Goal: Task Accomplishment & Management: Use online tool/utility

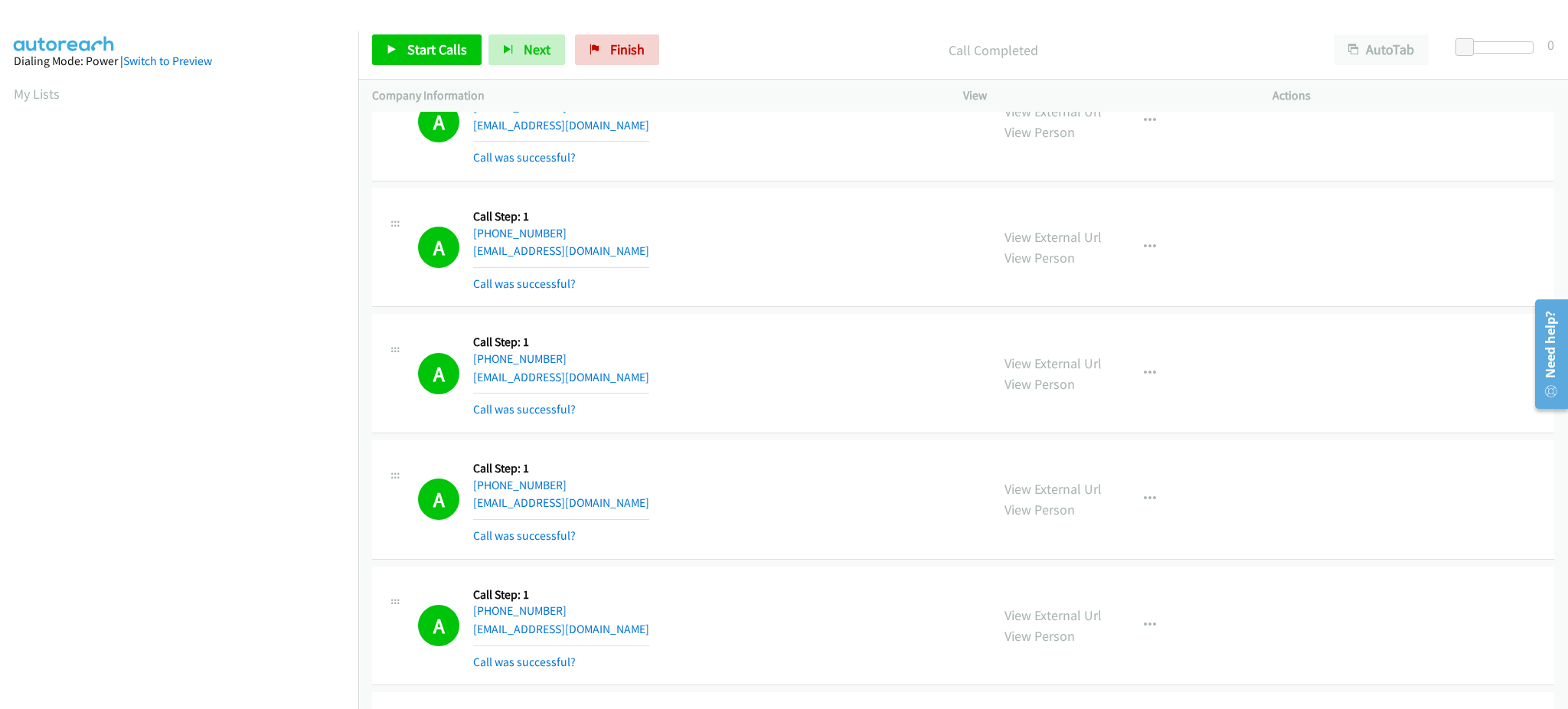
scroll to position [153, 0]
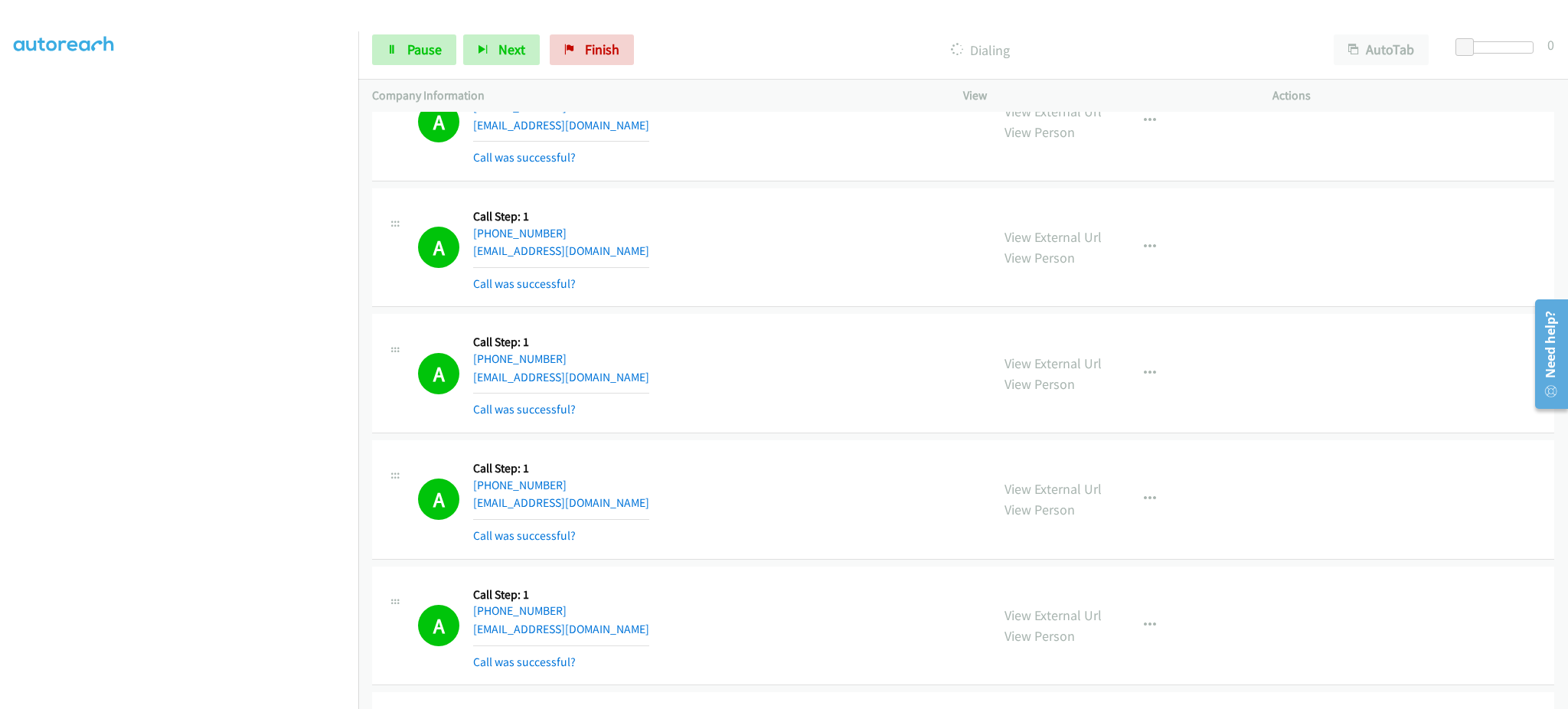
click at [944, 665] on div "A Callback Scheduled Call Step: 1 America/Chicago +1 469-679-8839 cutback_elk2o…" at bounding box center [697, 626] width 559 height 91
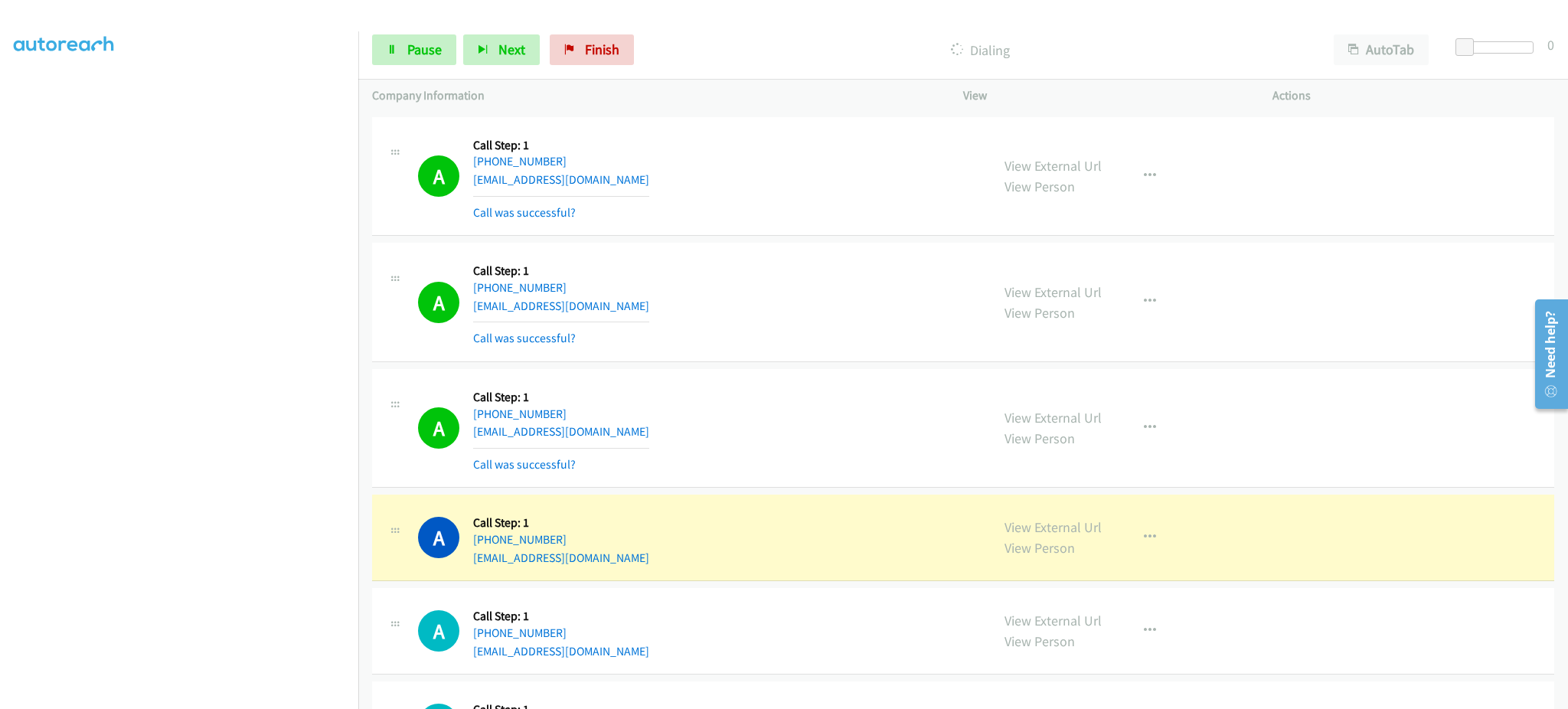
scroll to position [11327, 0]
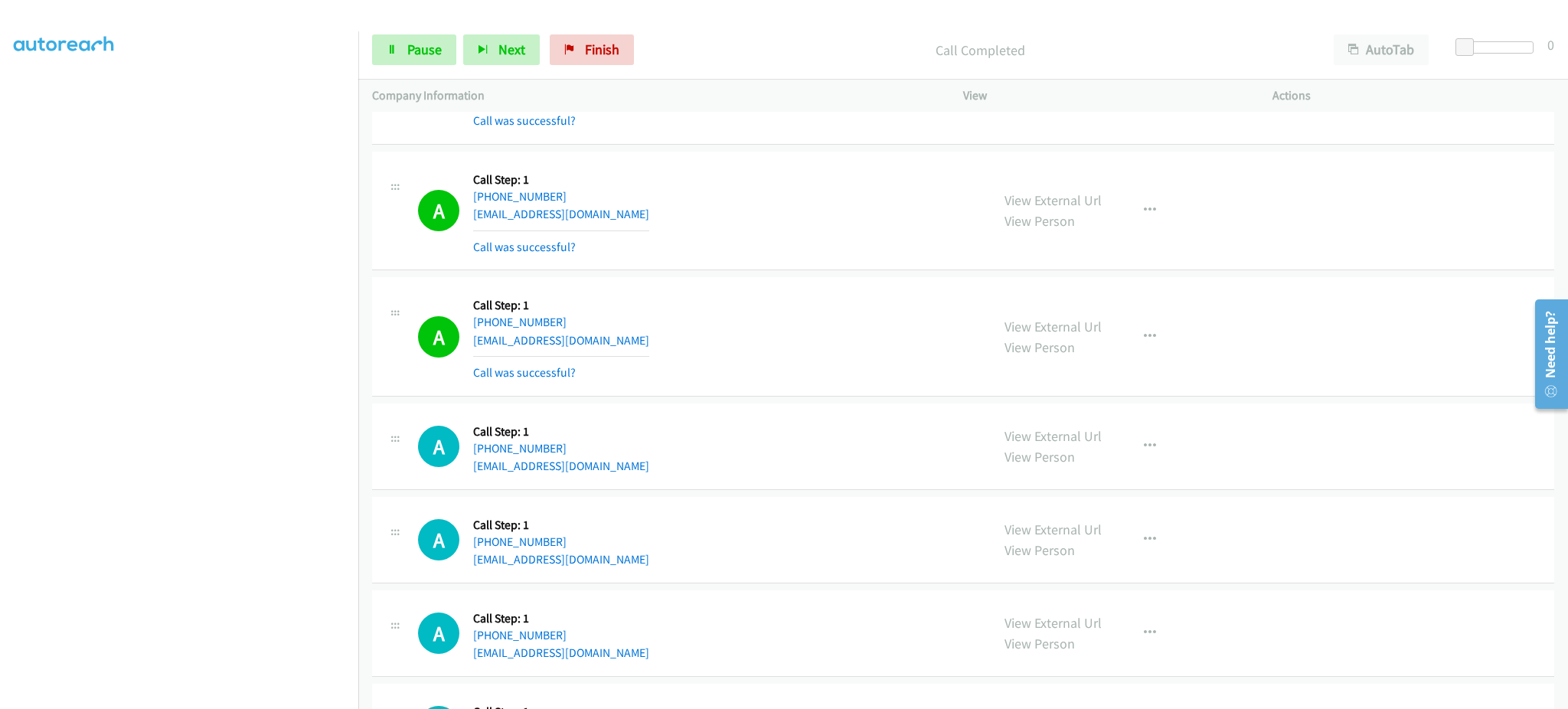
drag, startPoint x: 1194, startPoint y: 378, endPoint x: 1189, endPoint y: 387, distance: 10.3
click at [1189, 382] on div "View External Url View Person View External Url Email Schedule/Manage Callback …" at bounding box center [1152, 337] width 323 height 91
click at [1132, 352] on button "button" at bounding box center [1149, 337] width 41 height 31
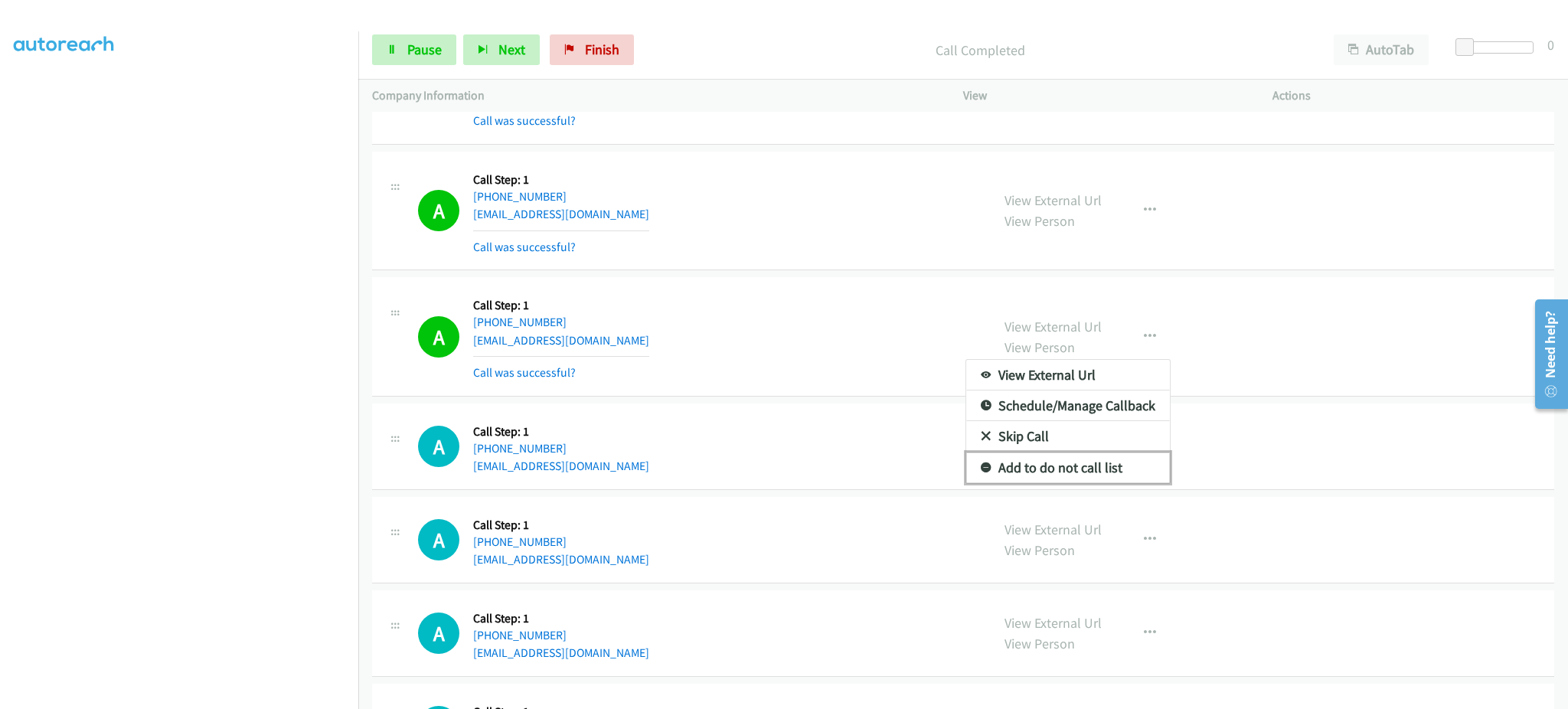
drag, startPoint x: 1083, startPoint y: 469, endPoint x: 1010, endPoint y: 90, distance: 386.0
click at [1079, 469] on link "Add to do not call list" at bounding box center [1068, 467] width 204 height 31
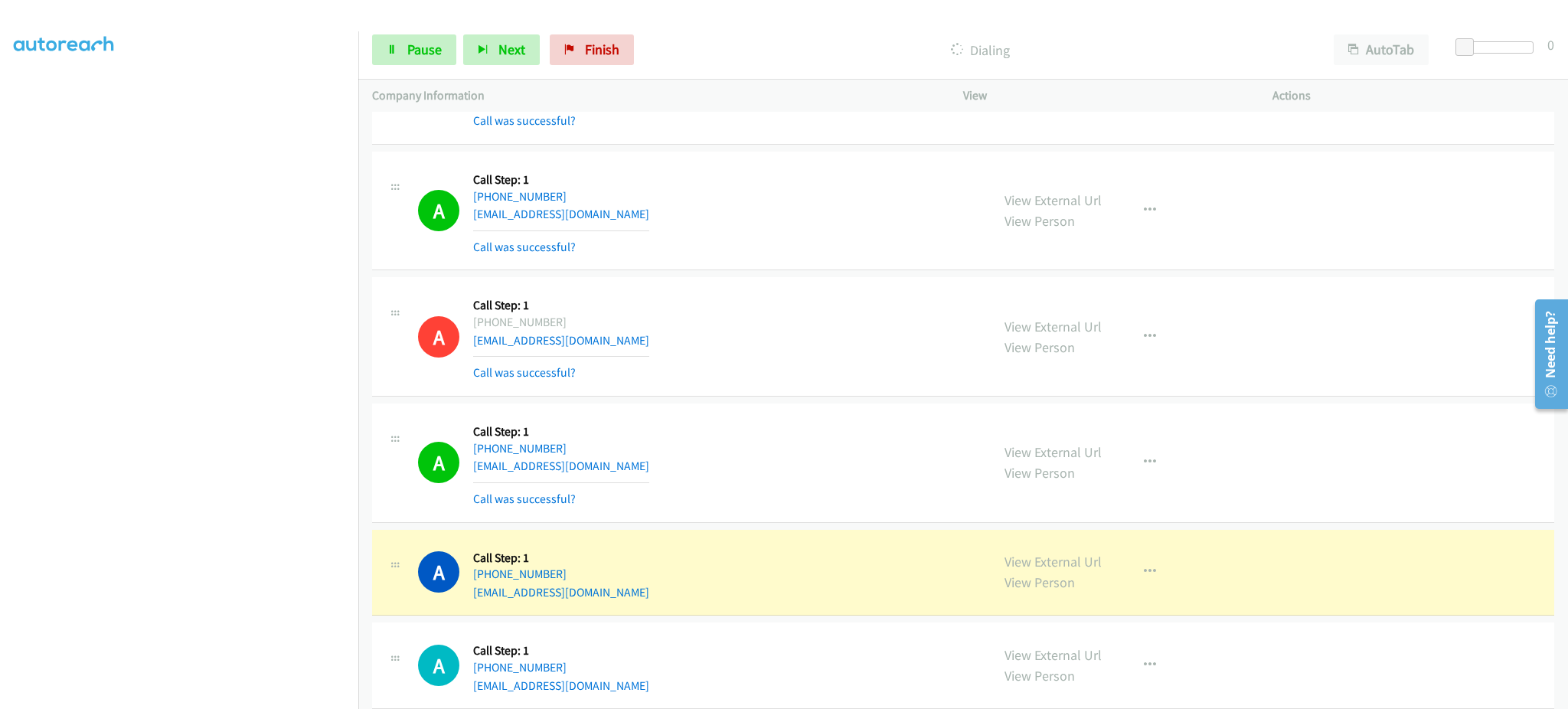
click at [1184, 438] on div "View External Url View Person View External Url Email Schedule/Manage Callback …" at bounding box center [1152, 462] width 323 height 91
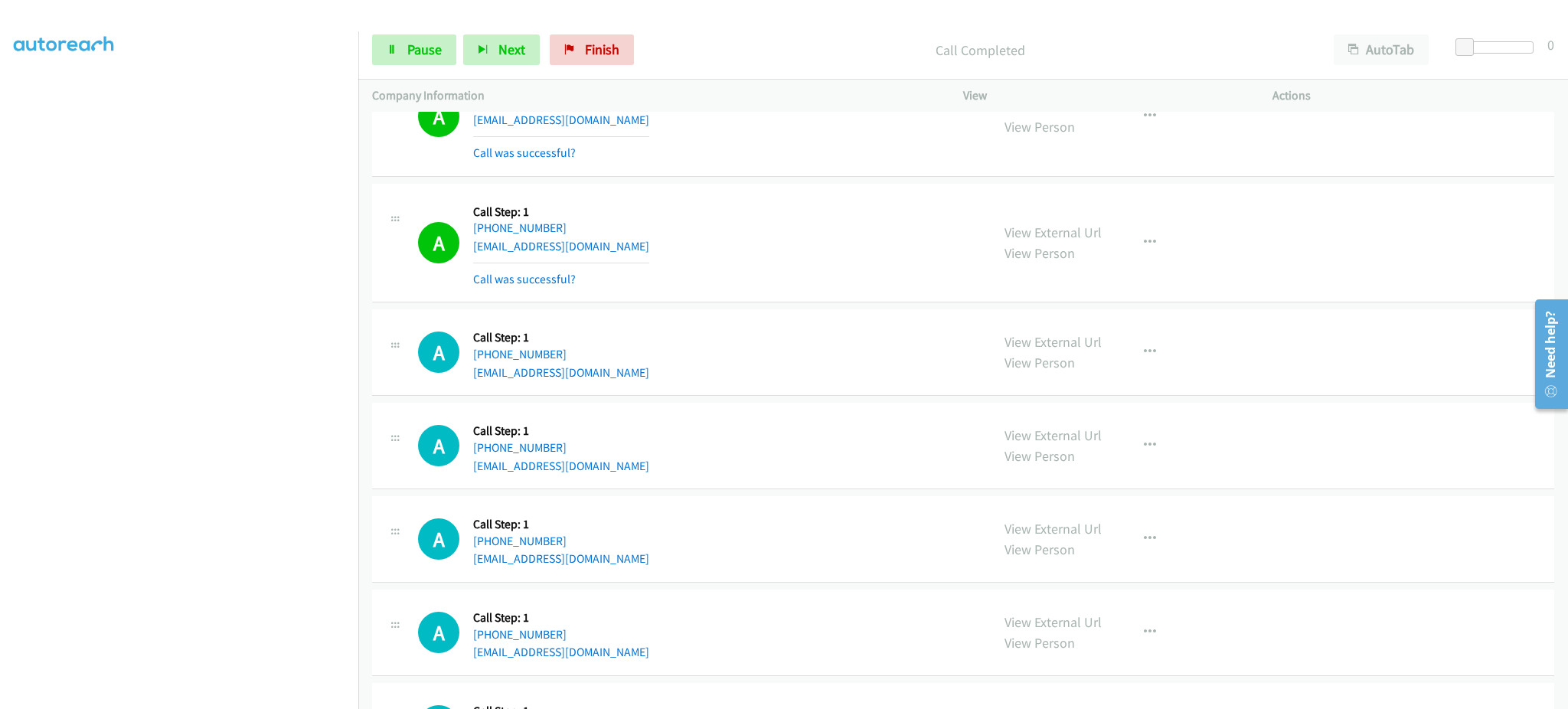
scroll to position [12244, 0]
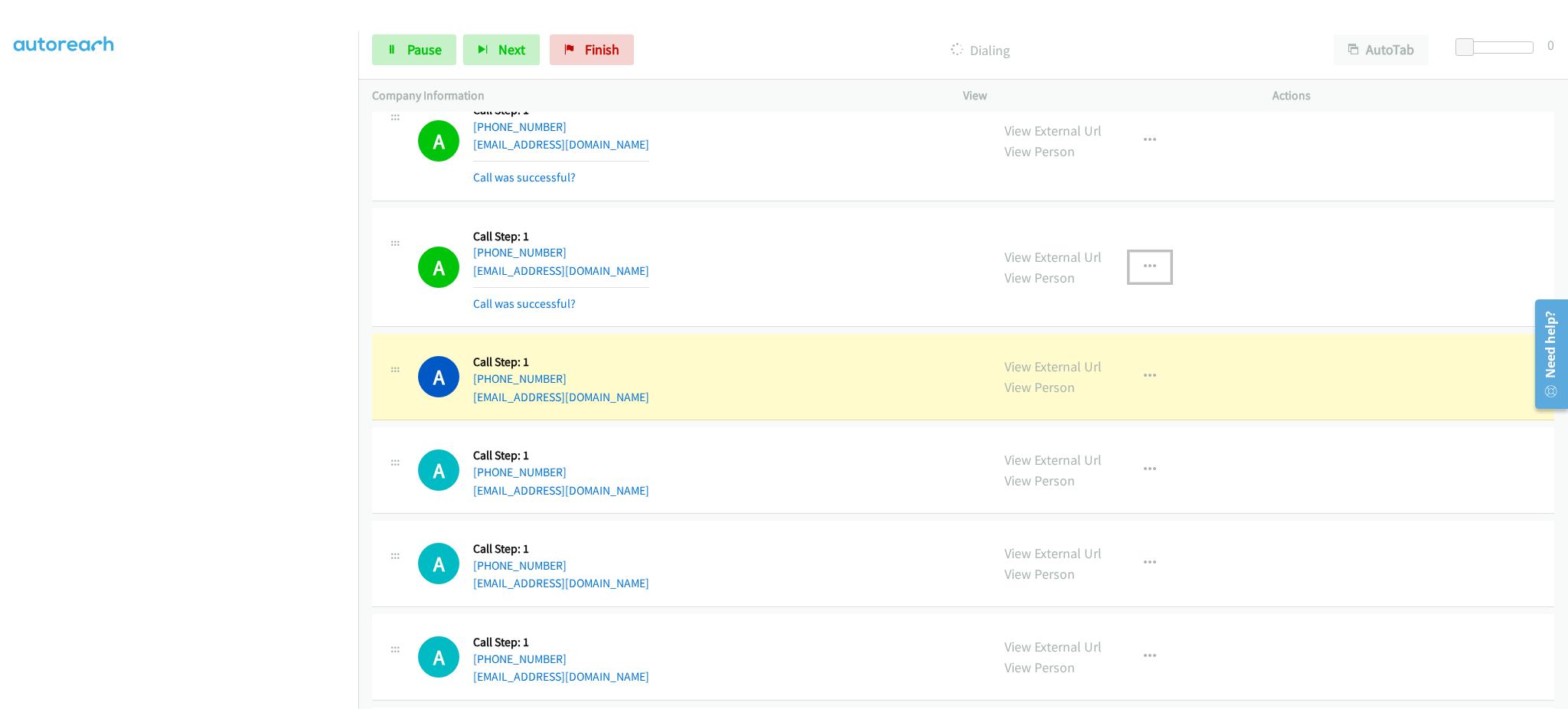
click at [1144, 274] on icon "button" at bounding box center [1150, 268] width 12 height 12
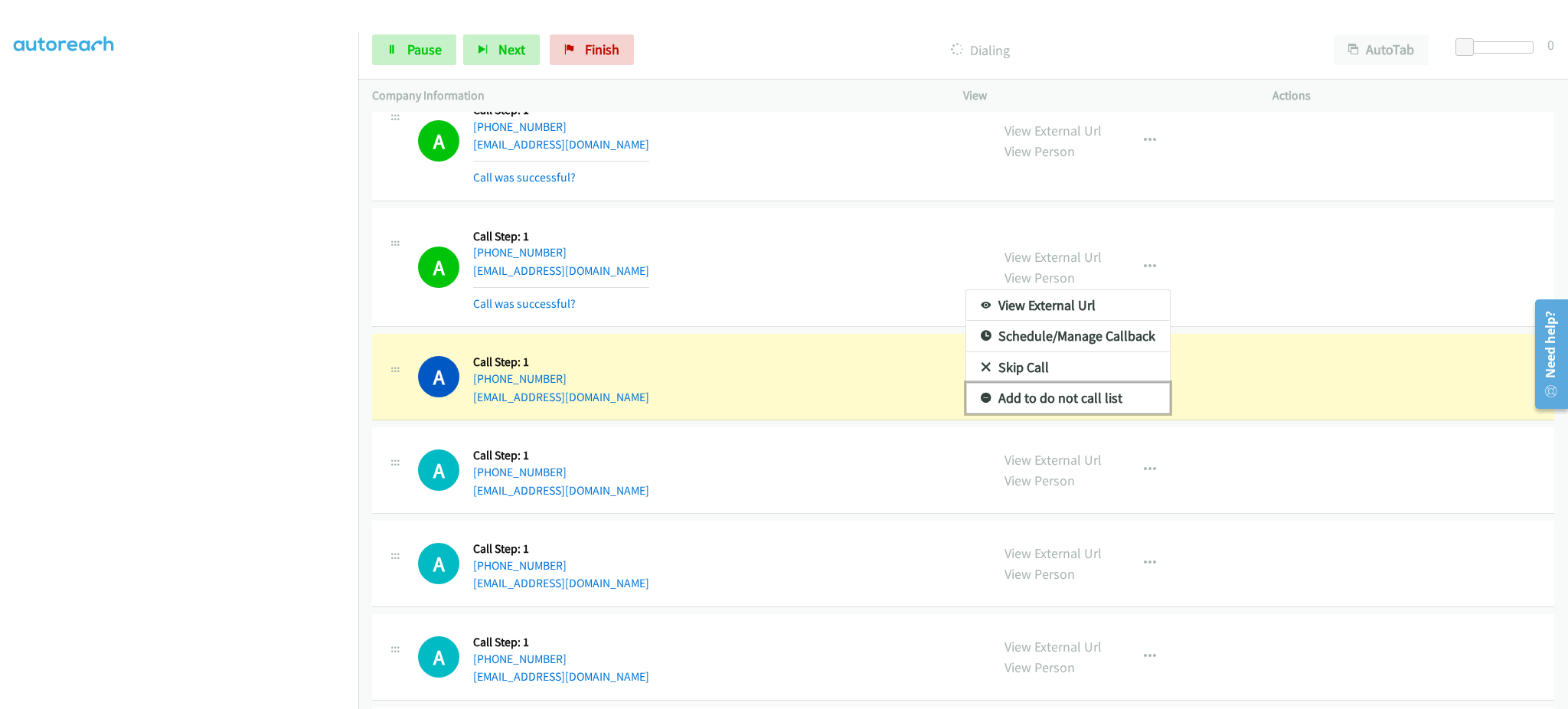
click at [1095, 409] on link "Add to do not call list" at bounding box center [1068, 398] width 204 height 31
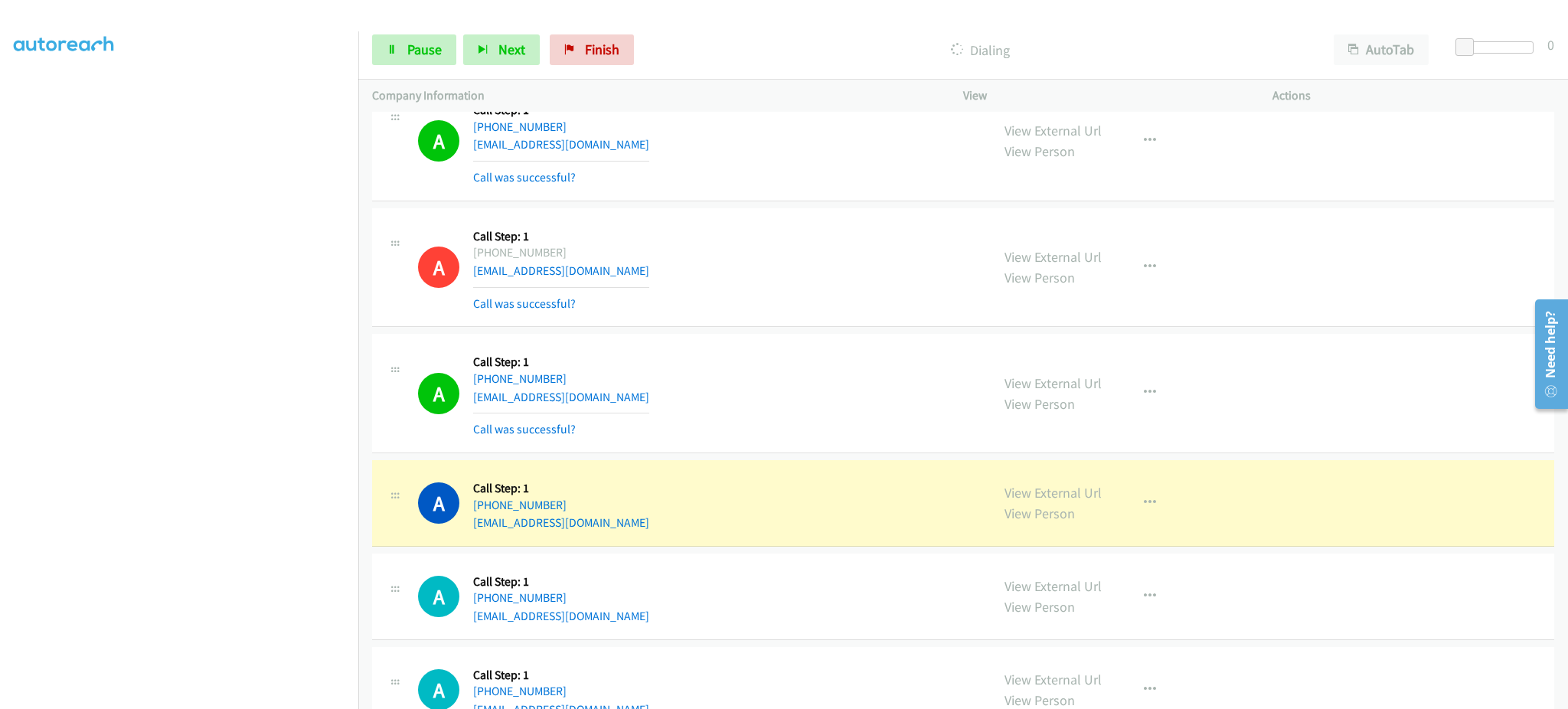
click at [197, 697] on section at bounding box center [179, 345] width 331 height 733
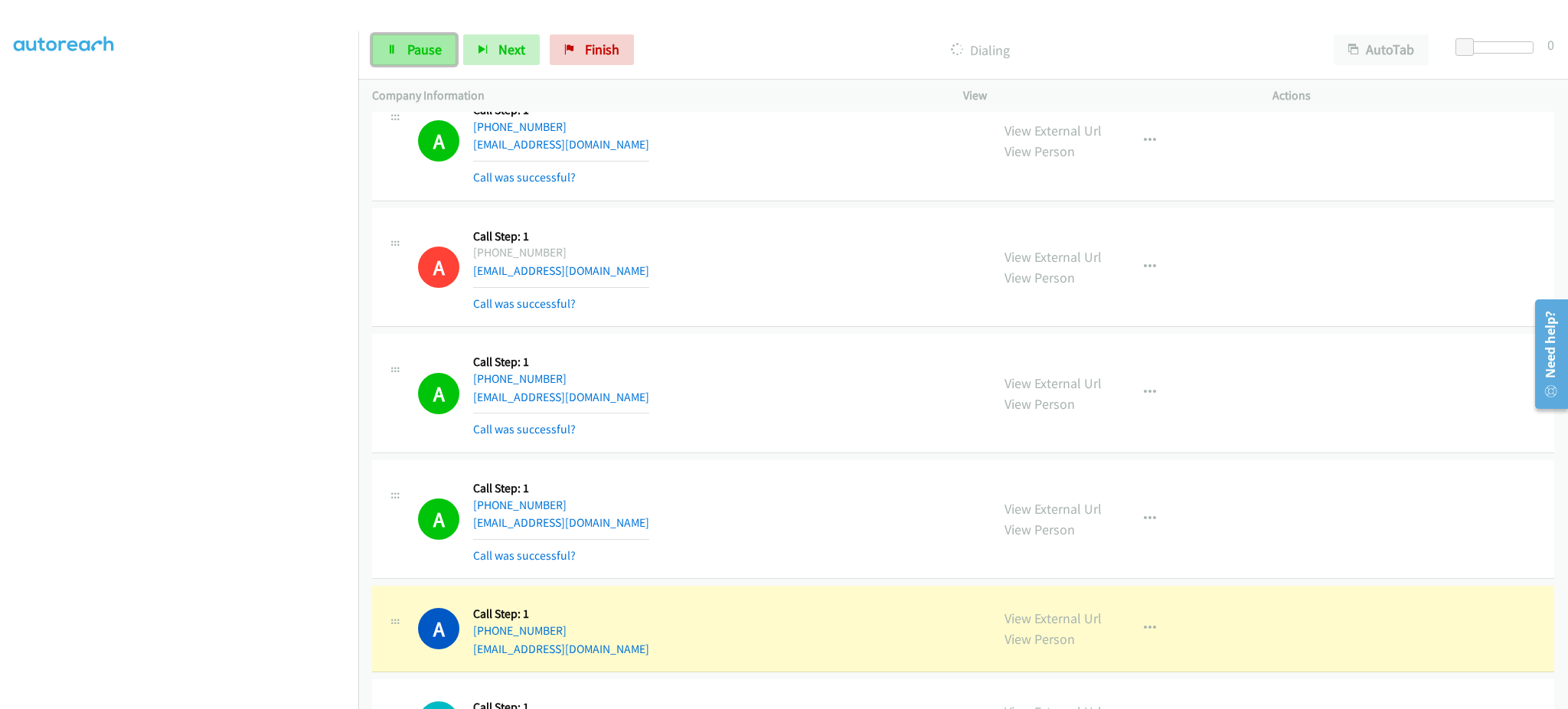
click at [439, 46] on span "Pause" at bounding box center [424, 49] width 34 height 17
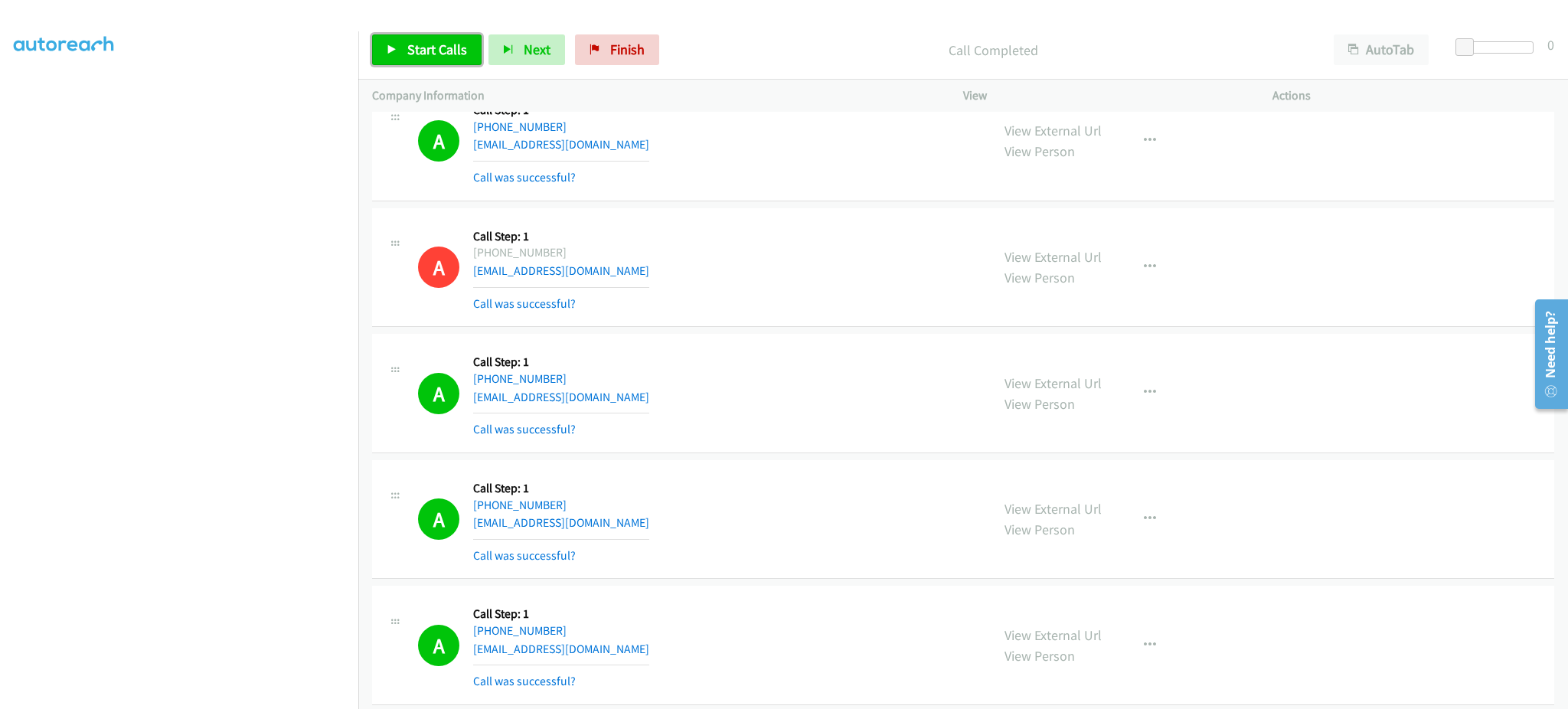
click at [396, 52] on icon at bounding box center [392, 51] width 10 height 10
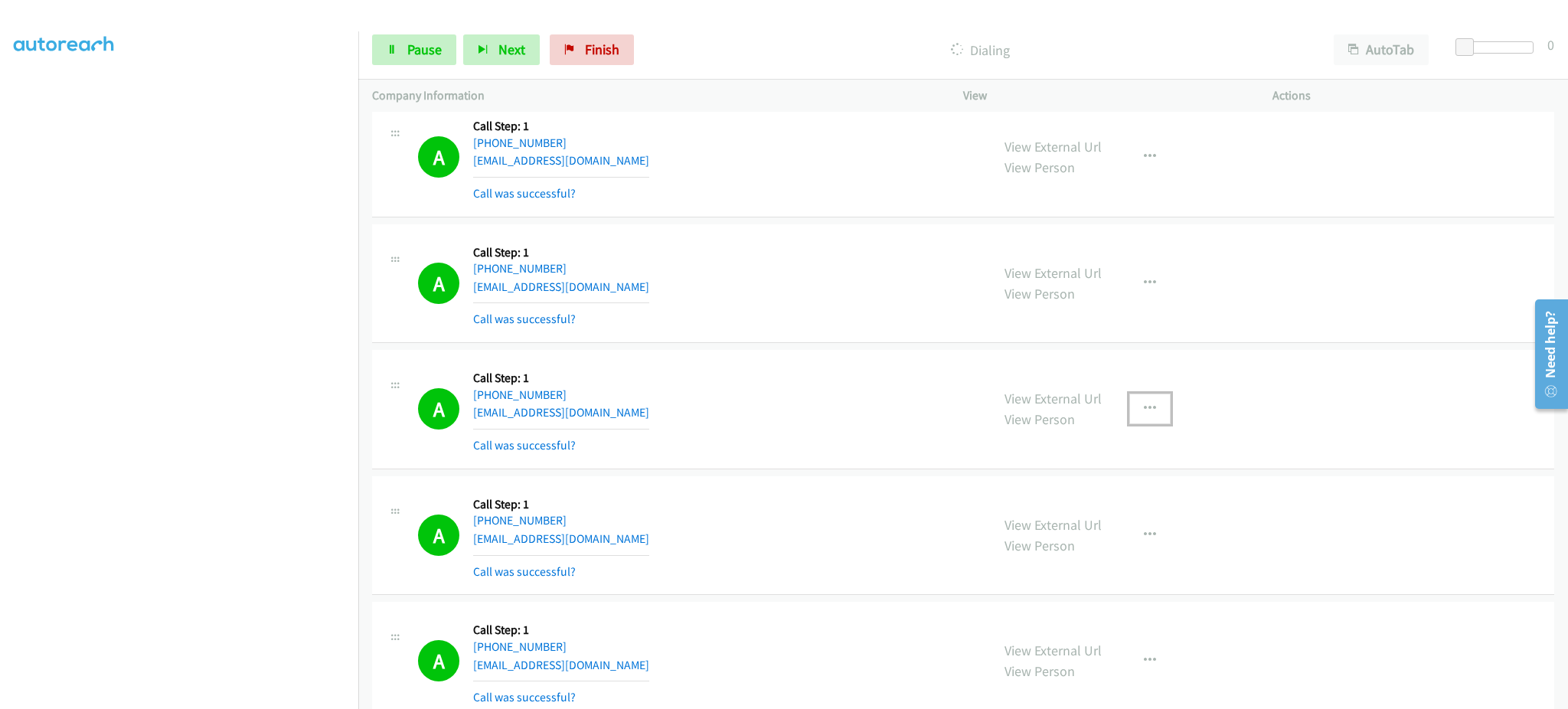
click at [1146, 414] on icon "button" at bounding box center [1150, 408] width 12 height 12
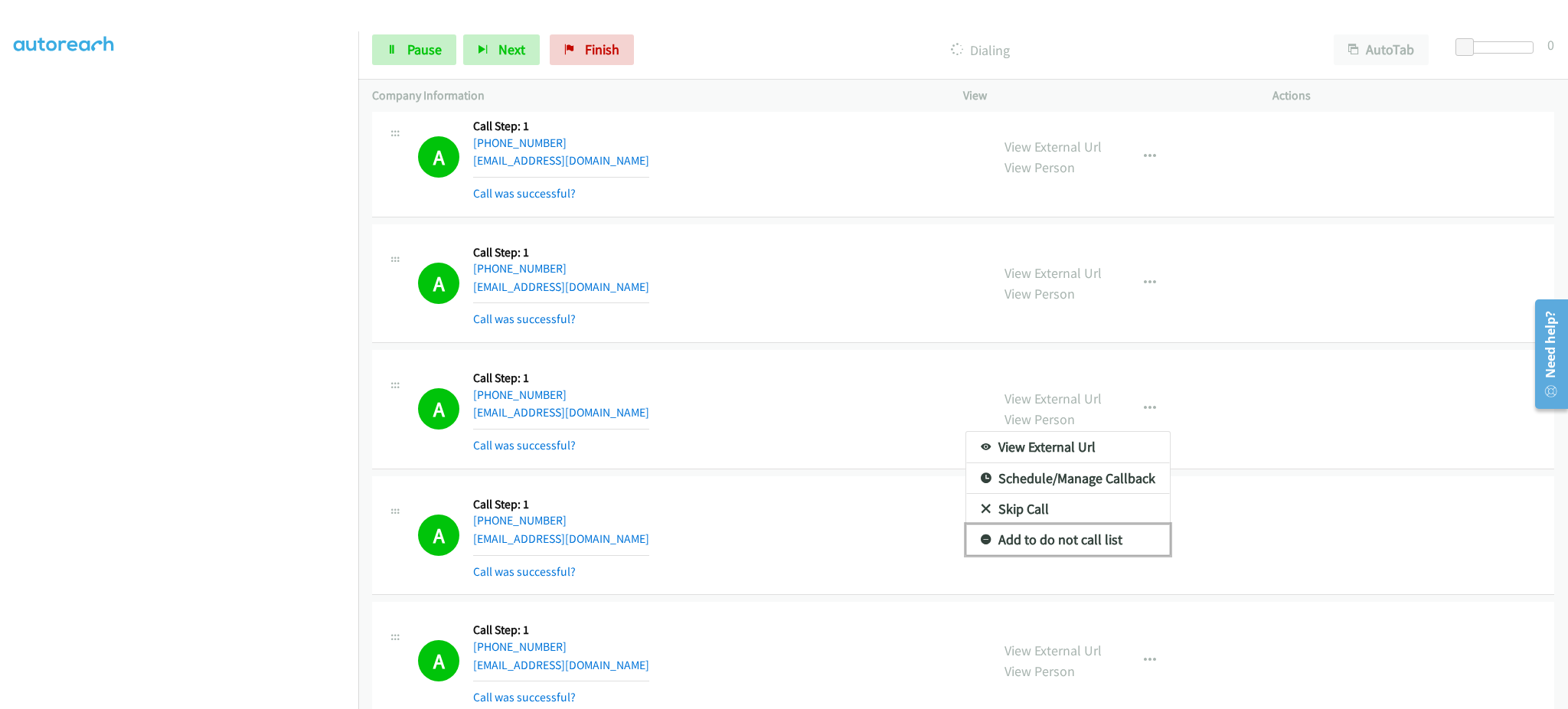
click at [1083, 548] on link "Add to do not call list" at bounding box center [1068, 539] width 204 height 31
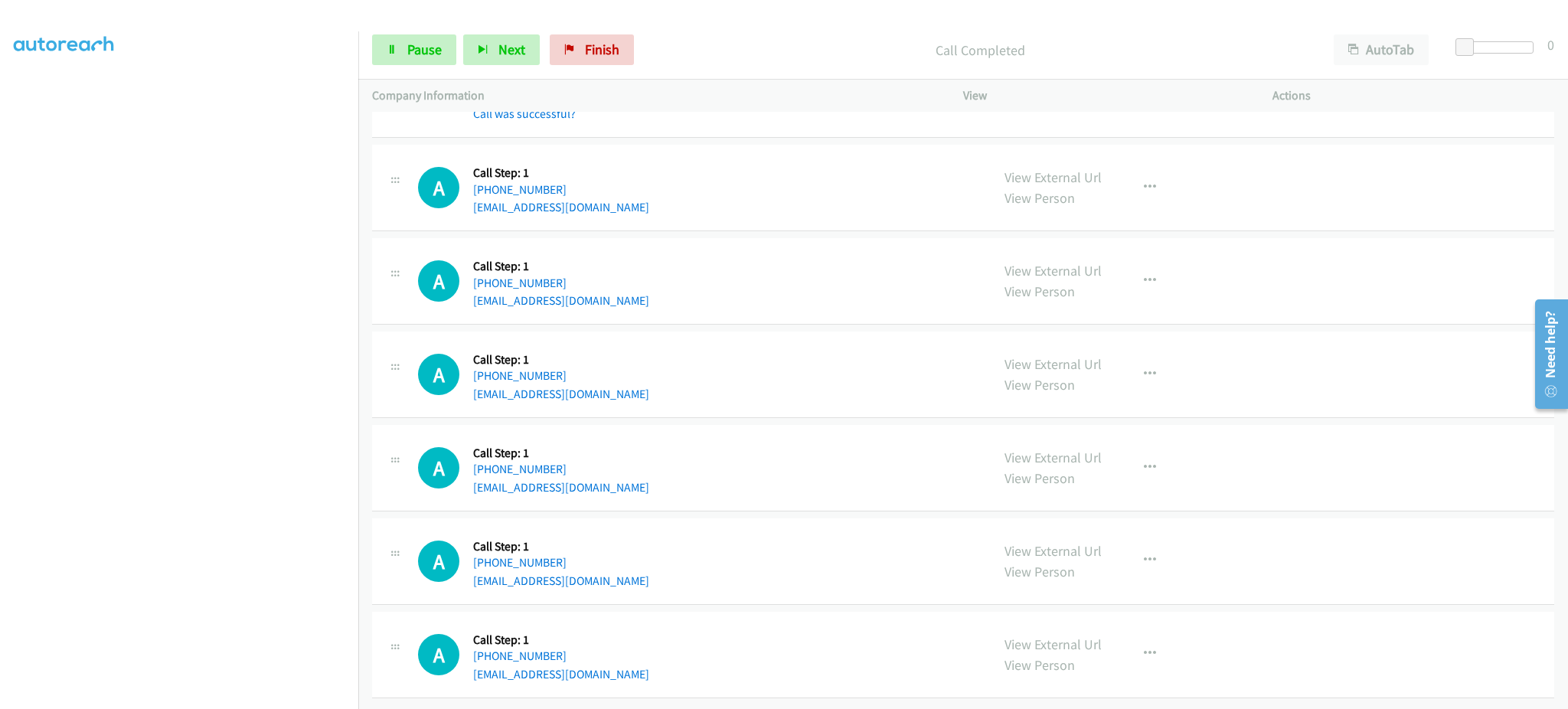
scroll to position [13718, 0]
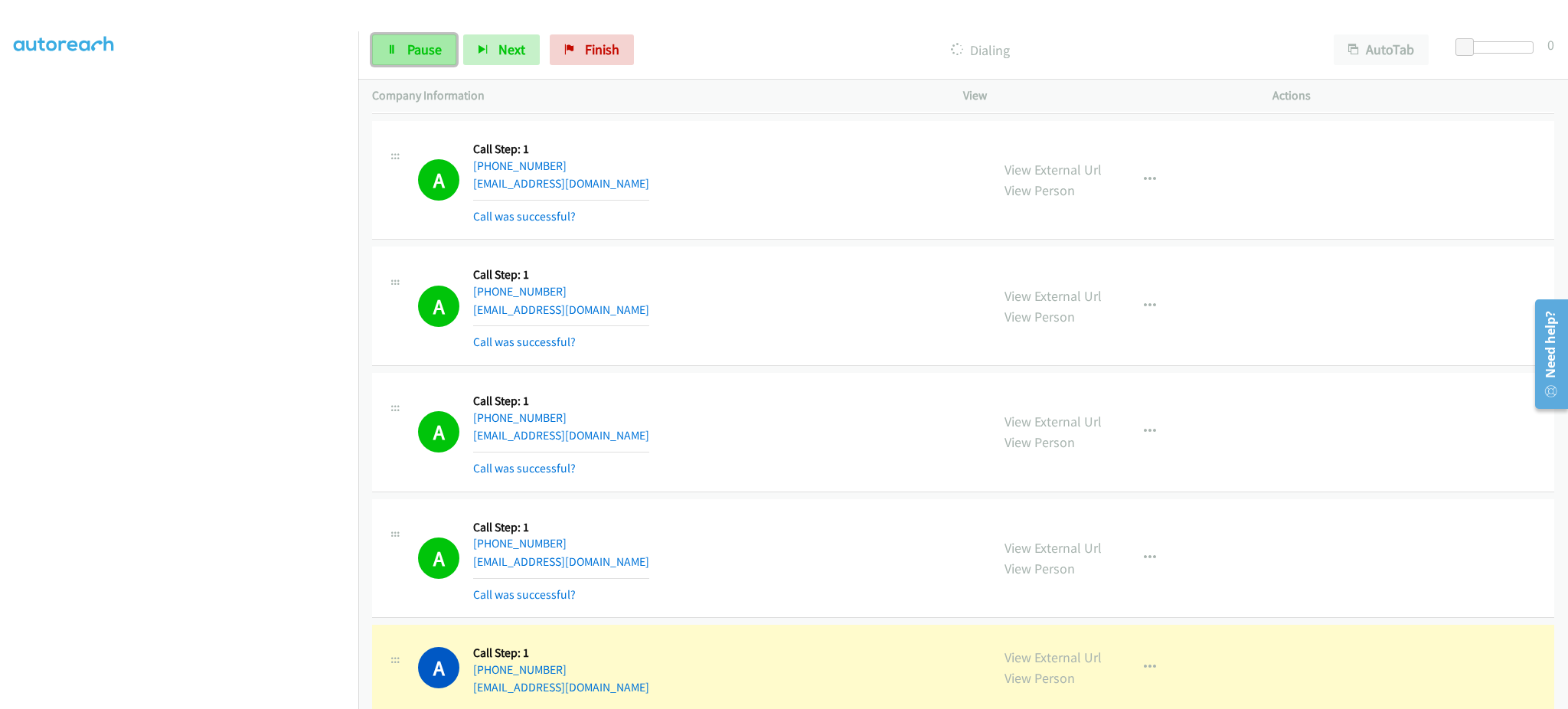
click at [396, 46] on icon at bounding box center [392, 51] width 10 height 10
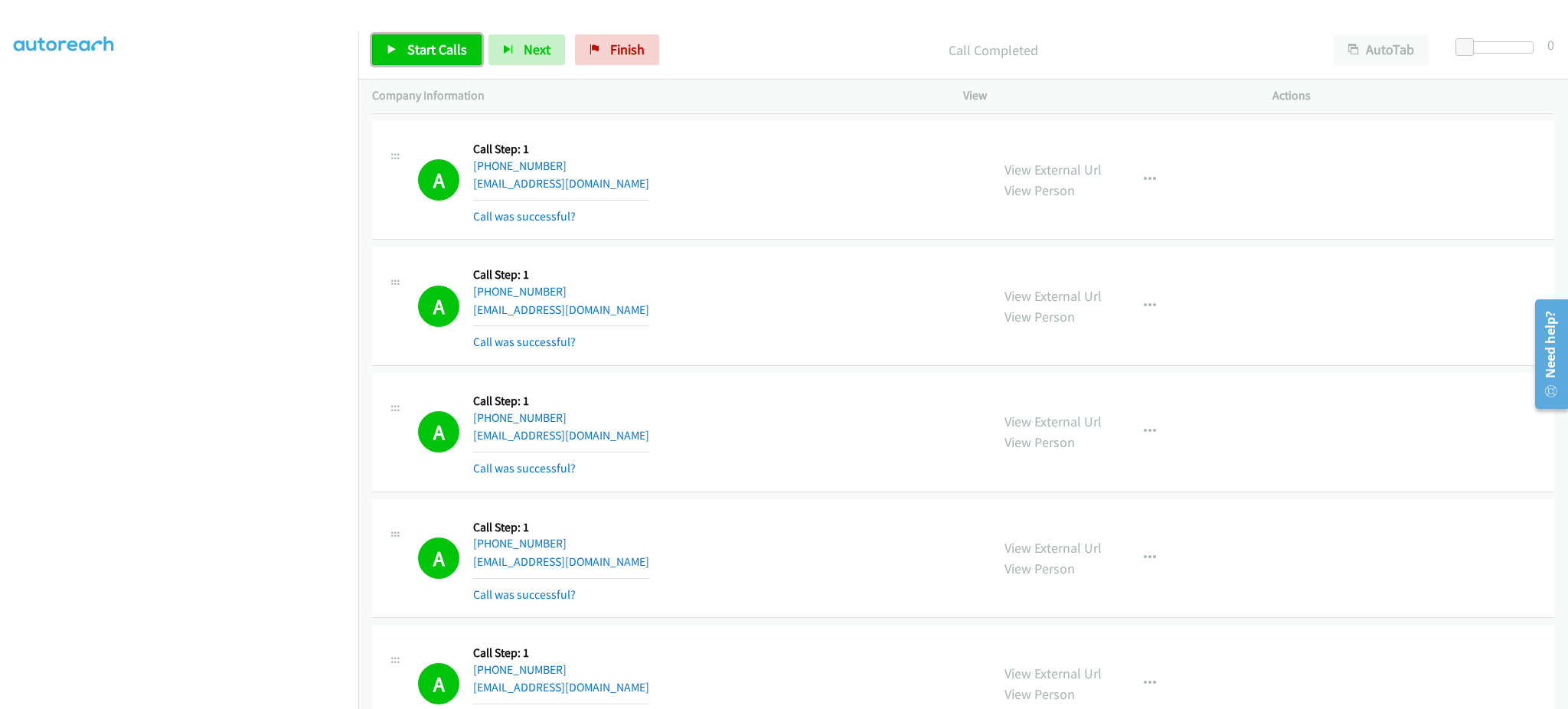
click at [423, 59] on link "Start Calls" at bounding box center [426, 49] width 109 height 31
click at [435, 43] on span "Pause" at bounding box center [424, 49] width 34 height 17
click at [431, 58] on span "Pause" at bounding box center [424, 49] width 34 height 17
click at [453, 59] on link "Start Calls" at bounding box center [426, 49] width 109 height 31
click at [194, 697] on aside "Dialing Mode: Power | Switch to Preview My Lists" at bounding box center [179, 316] width 359 height 847
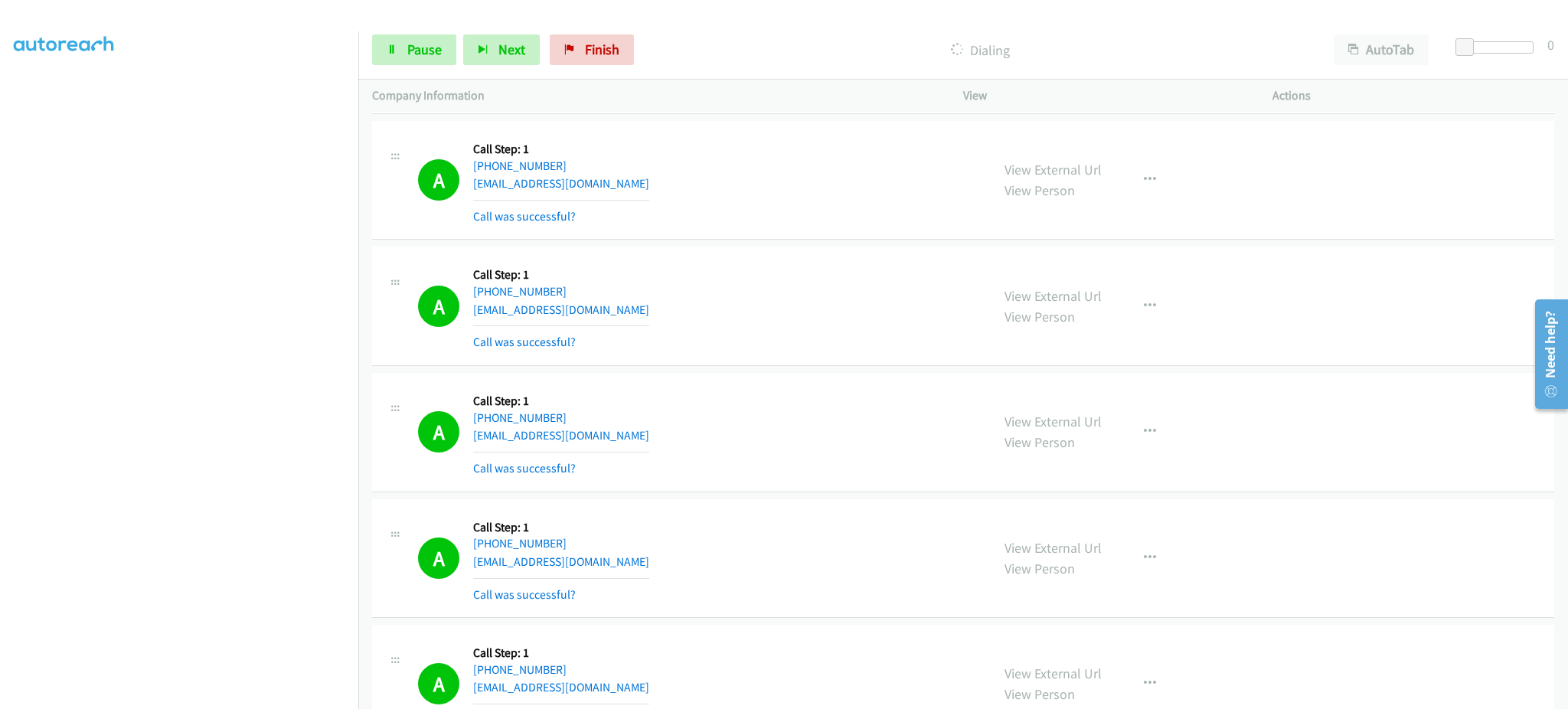
click at [129, 693] on section at bounding box center [179, 345] width 331 height 733
drag, startPoint x: 253, startPoint y: 698, endPoint x: 248, endPoint y: 691, distance: 8.6
click at [252, 697] on aside "Dialing Mode: Power | Switch to Preview My Lists" at bounding box center [179, 316] width 359 height 847
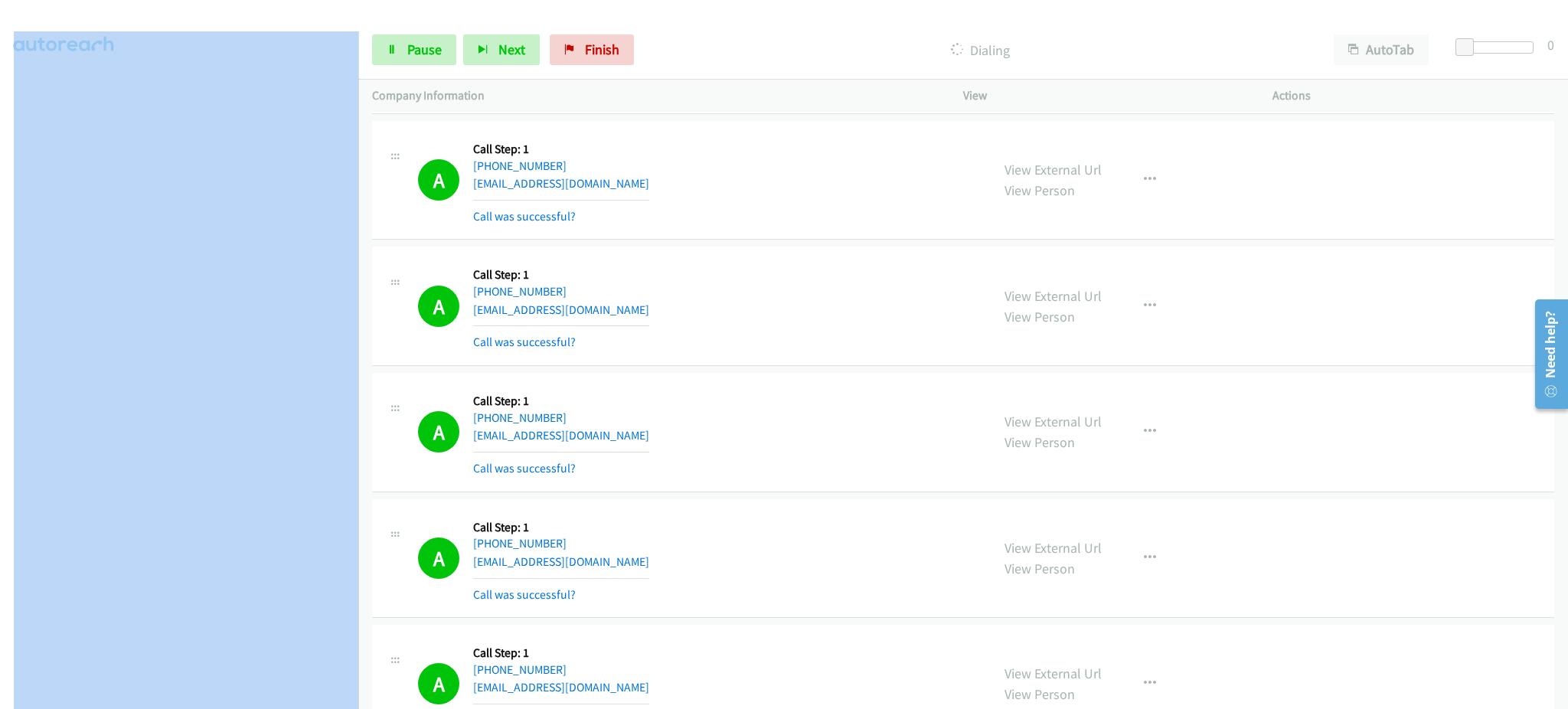
click at [324, 693] on section at bounding box center [179, 345] width 331 height 733
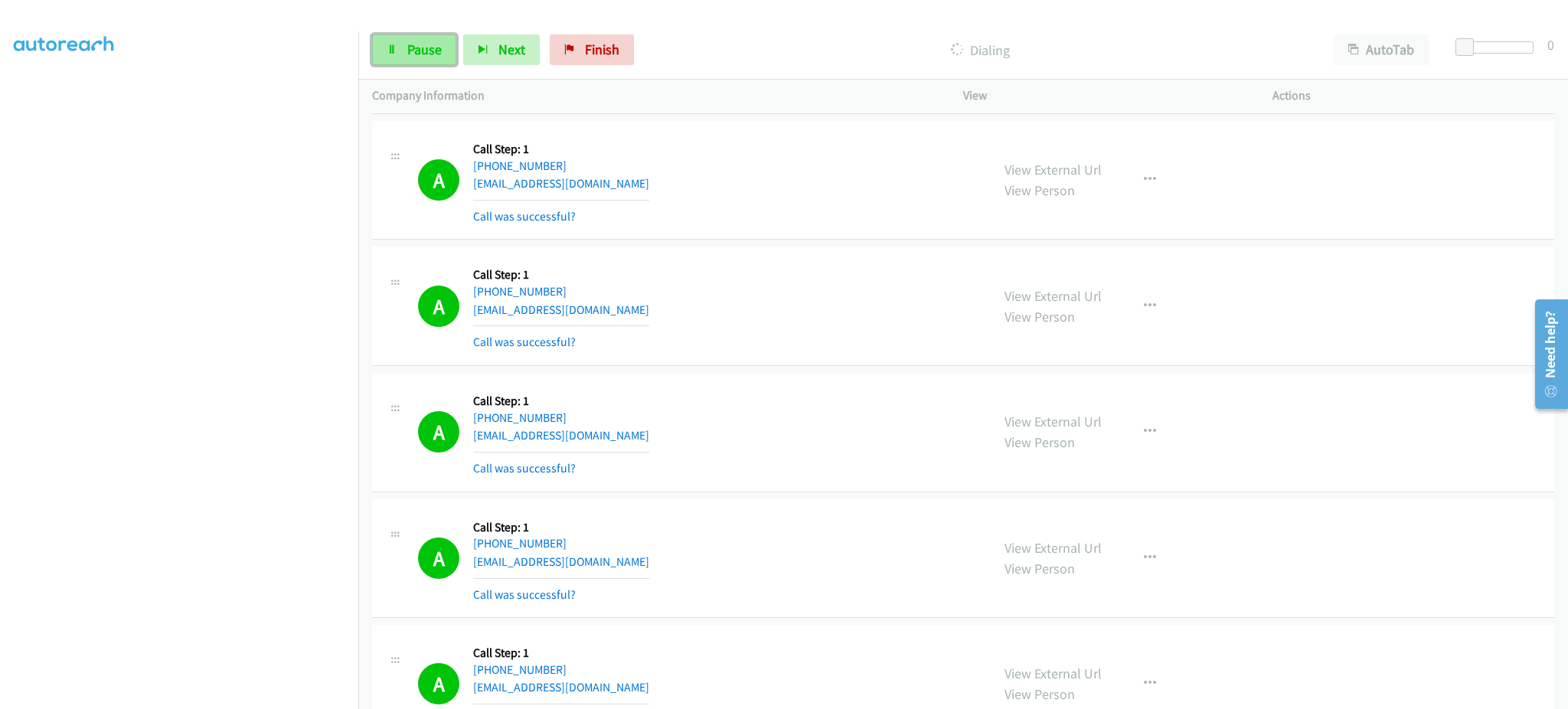
click at [447, 59] on link "Pause" at bounding box center [414, 49] width 84 height 31
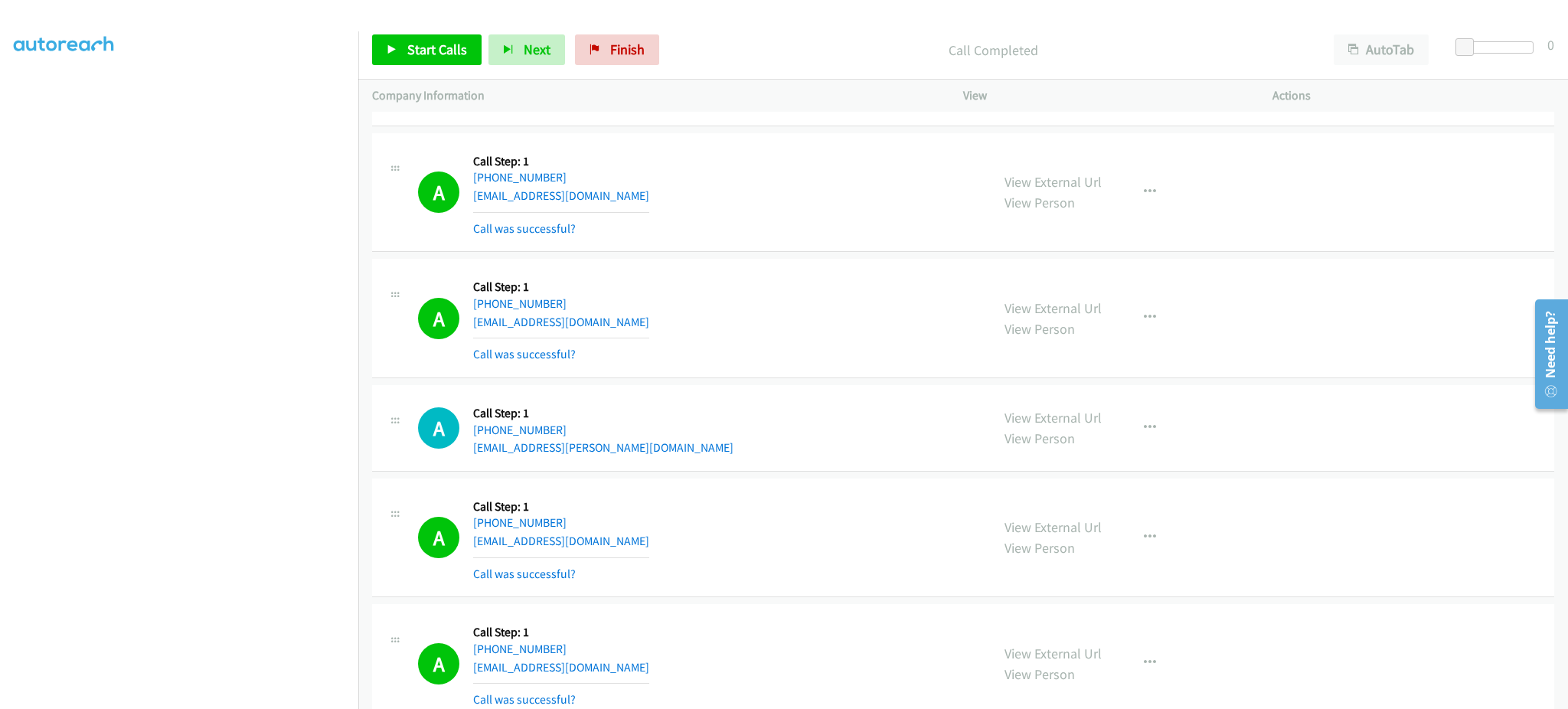
scroll to position [14635, 0]
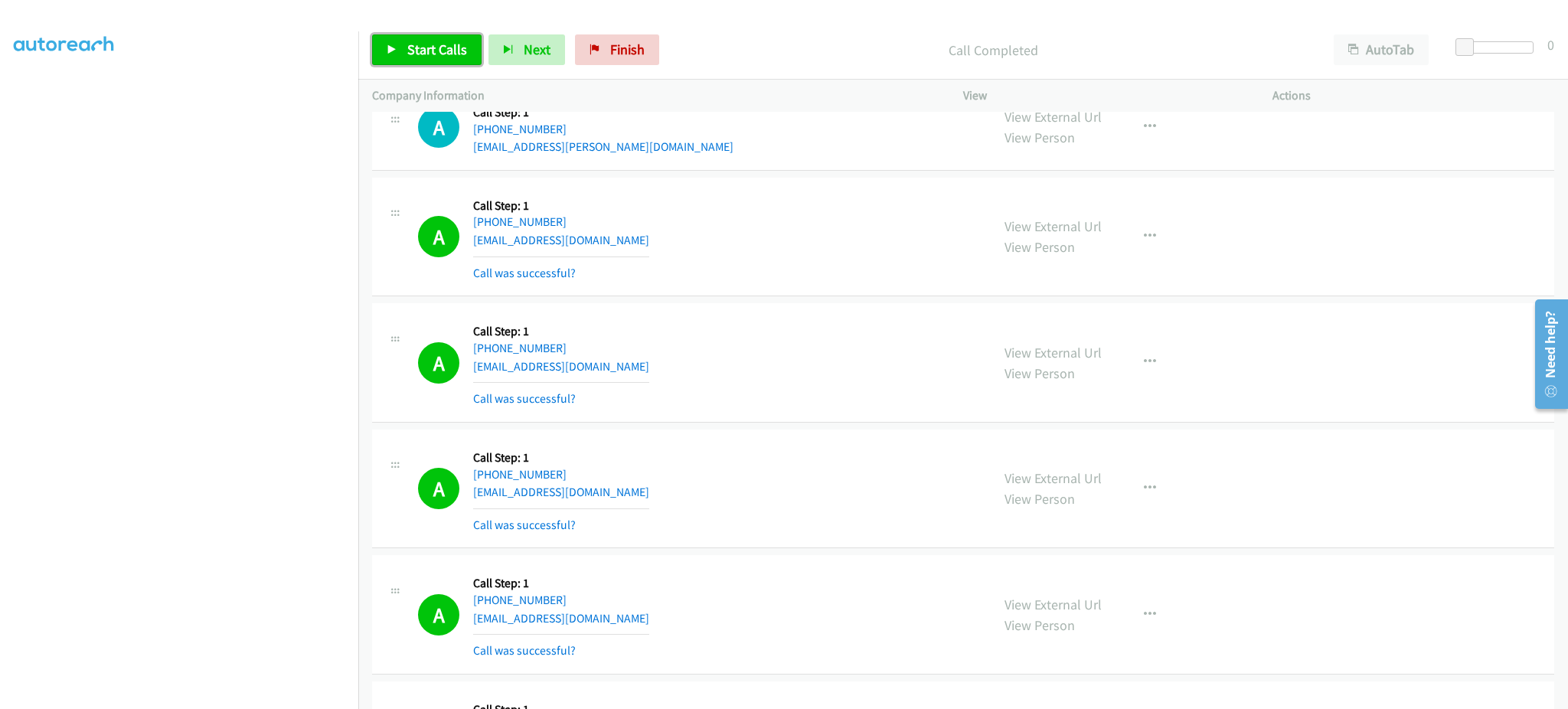
click at [451, 46] on span "Start Calls" at bounding box center [437, 49] width 59 height 17
click at [394, 37] on link "Pause" at bounding box center [414, 49] width 84 height 31
click at [276, 692] on section at bounding box center [179, 345] width 331 height 733
click at [400, 38] on link "Start Calls" at bounding box center [426, 49] width 109 height 31
click at [431, 44] on span "Pause" at bounding box center [424, 49] width 34 height 17
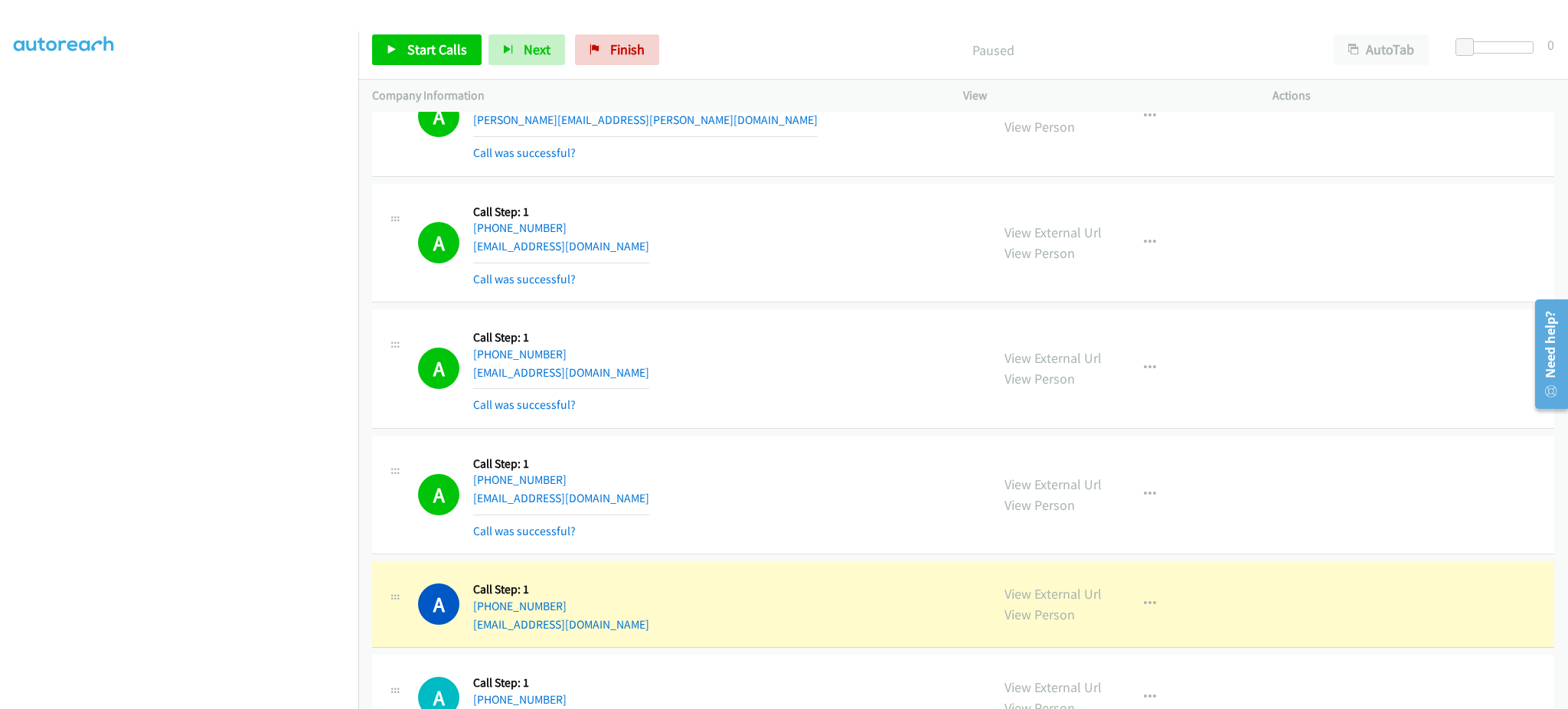
scroll to position [16472, 0]
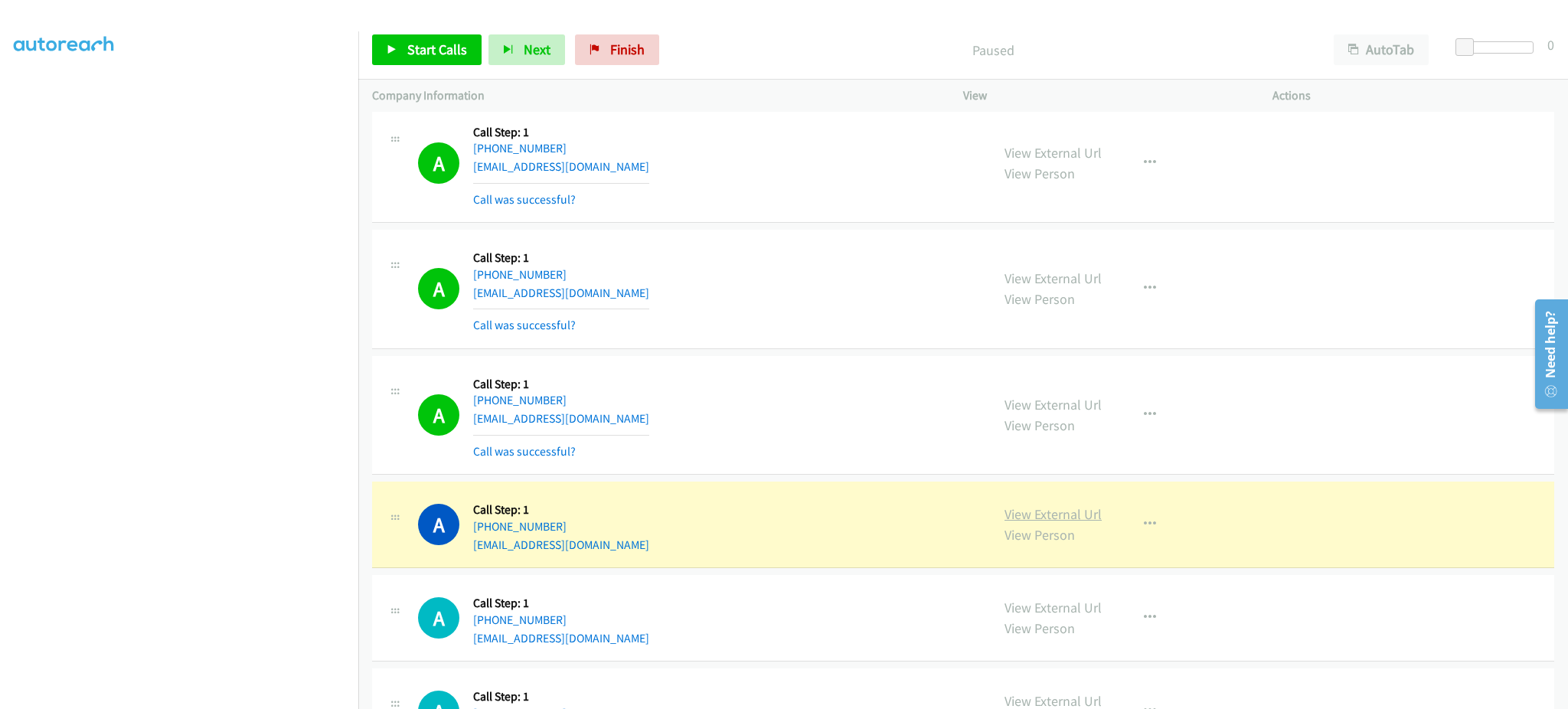
click at [1062, 518] on link "View External Url" at bounding box center [1053, 514] width 97 height 17
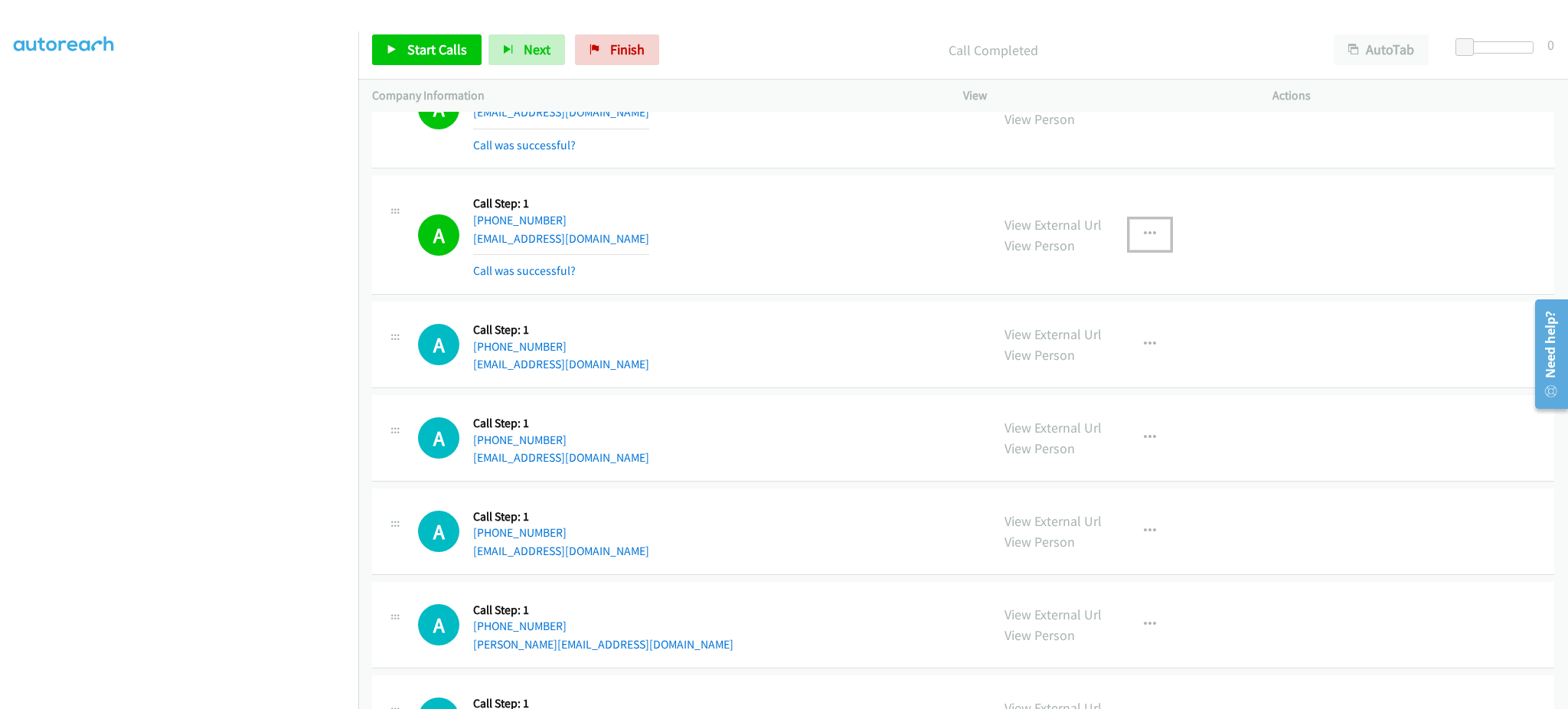
click at [1145, 249] on button "button" at bounding box center [1149, 233] width 41 height 31
click at [1105, 380] on link "Add to do not call list" at bounding box center [1068, 365] width 204 height 31
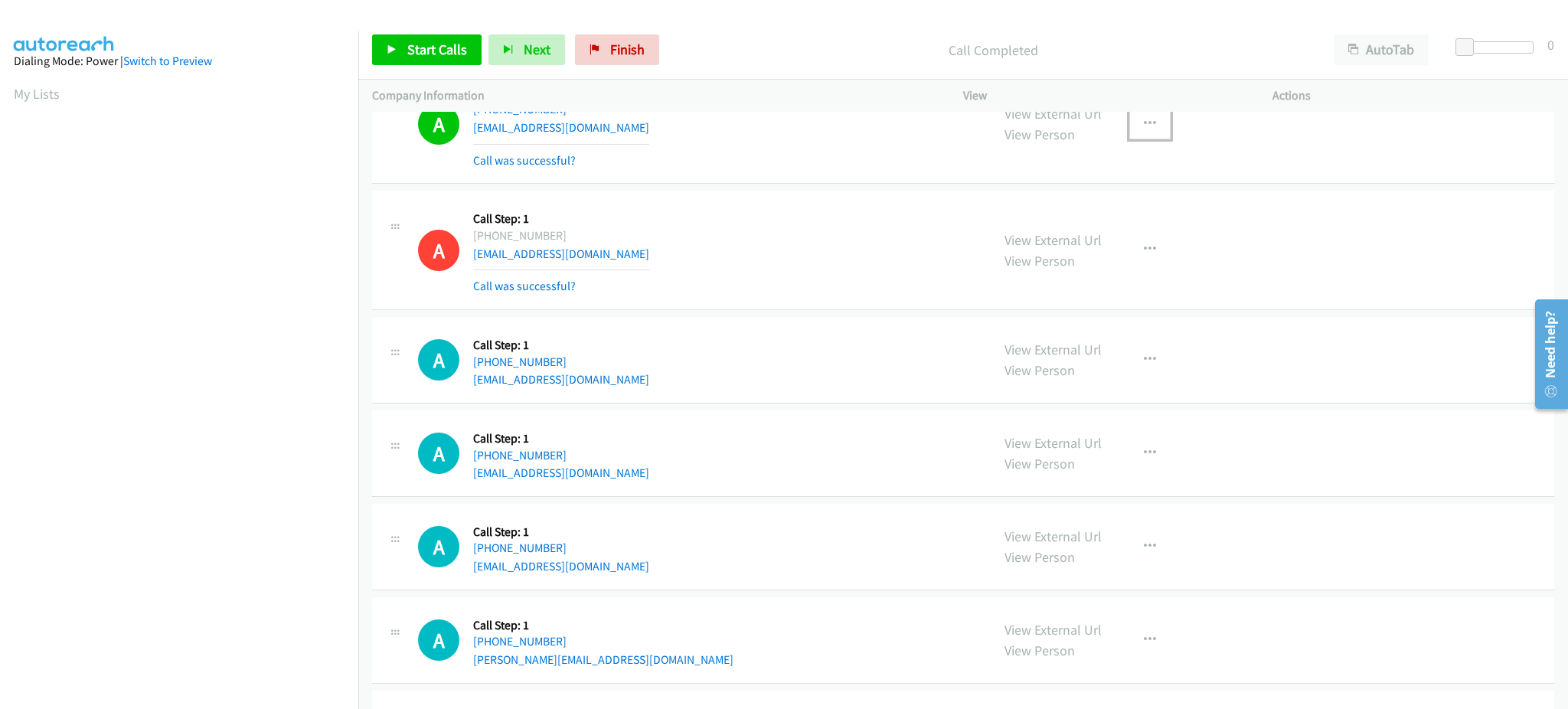
click at [1144, 130] on icon "button" at bounding box center [1150, 124] width 12 height 12
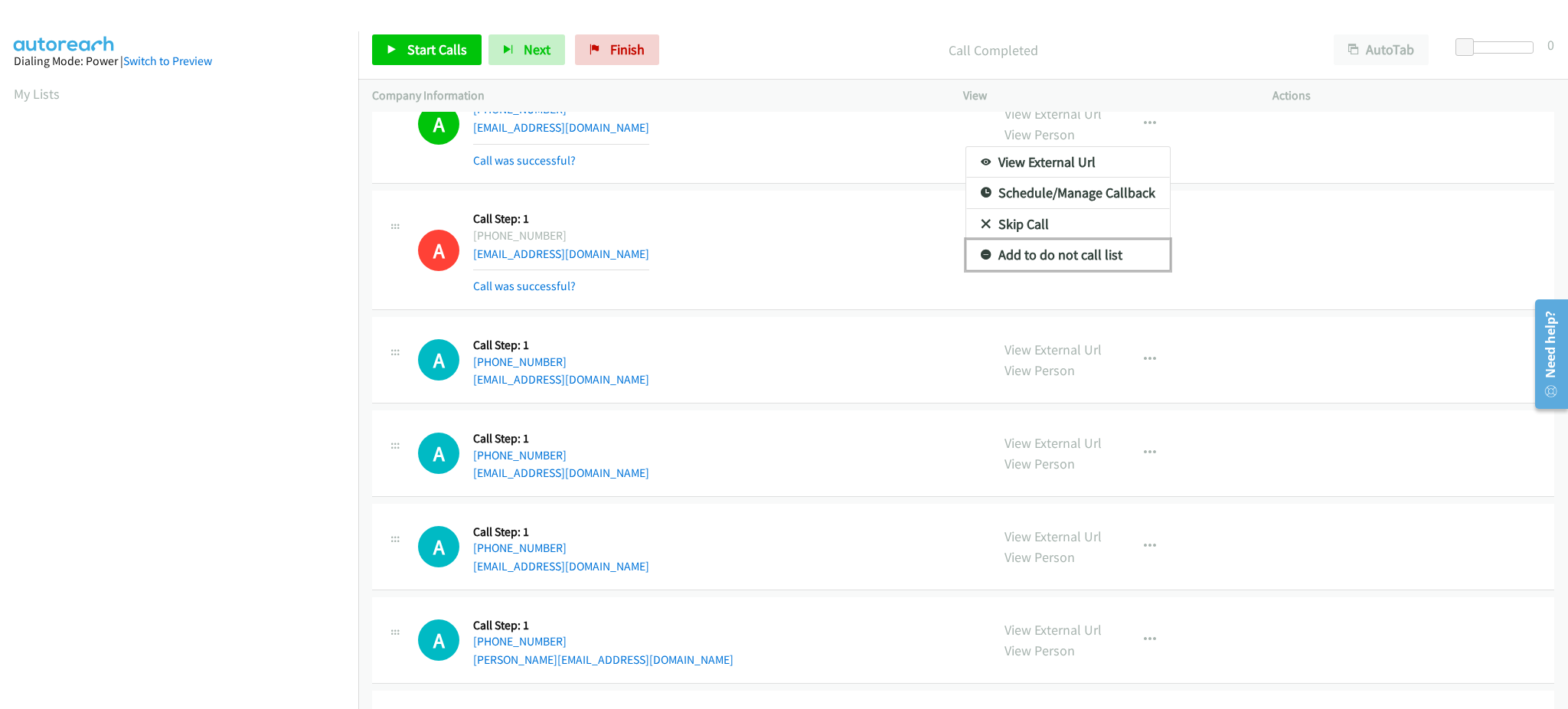
click at [1085, 268] on link "Add to do not call list" at bounding box center [1068, 254] width 204 height 31
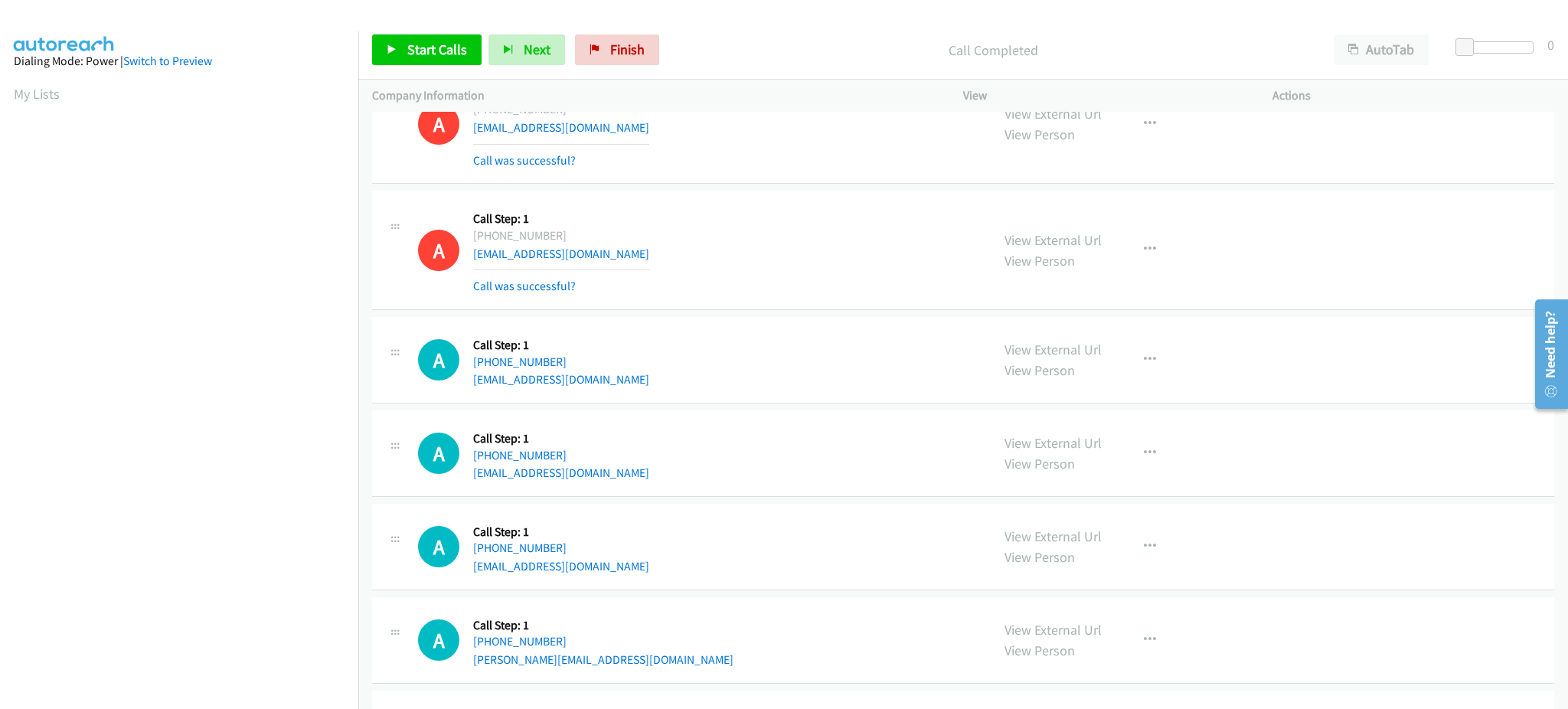
scroll to position [153, 0]
click at [438, 40] on span "Start Calls" at bounding box center [437, 49] width 59 height 17
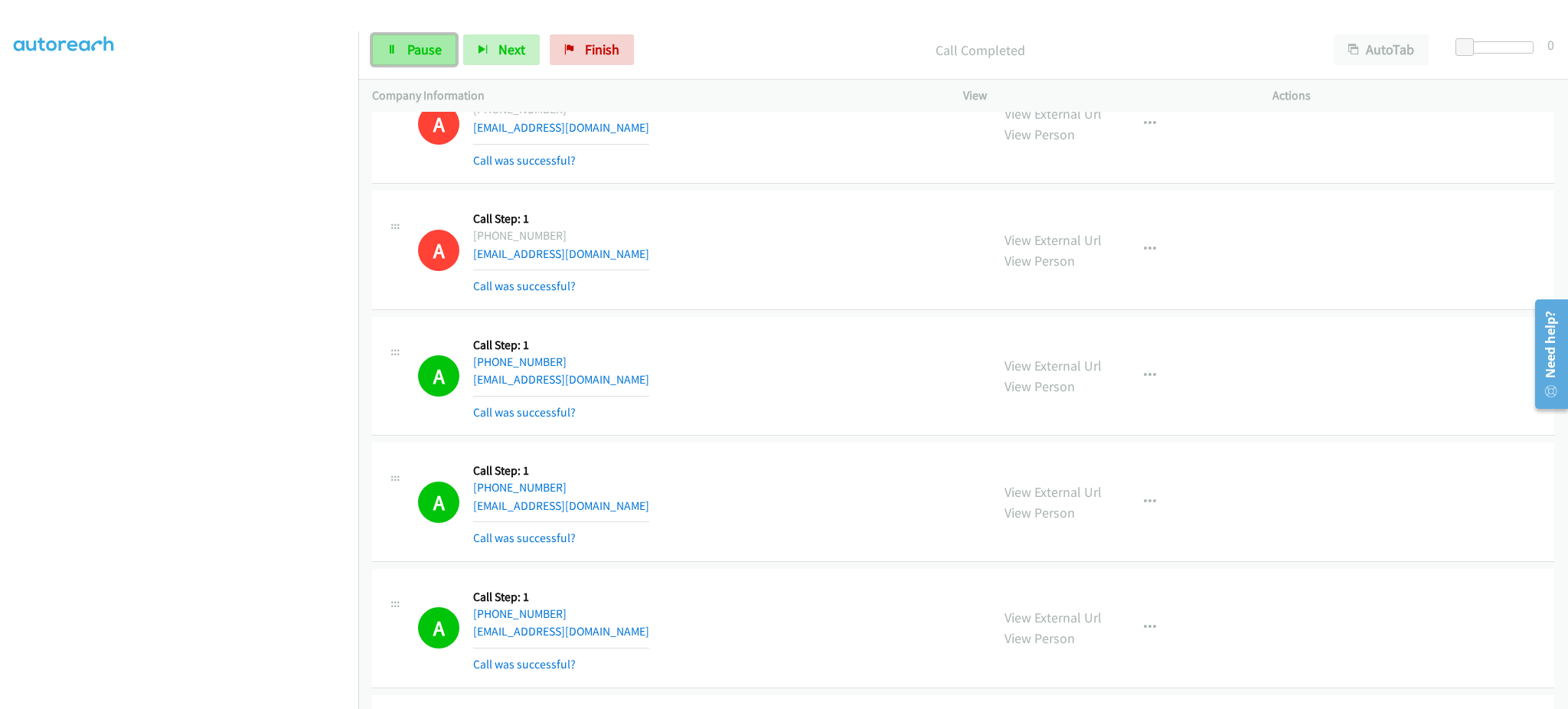
click at [434, 45] on span "Pause" at bounding box center [424, 49] width 34 height 17
click at [421, 42] on span "Start Calls" at bounding box center [437, 49] width 59 height 17
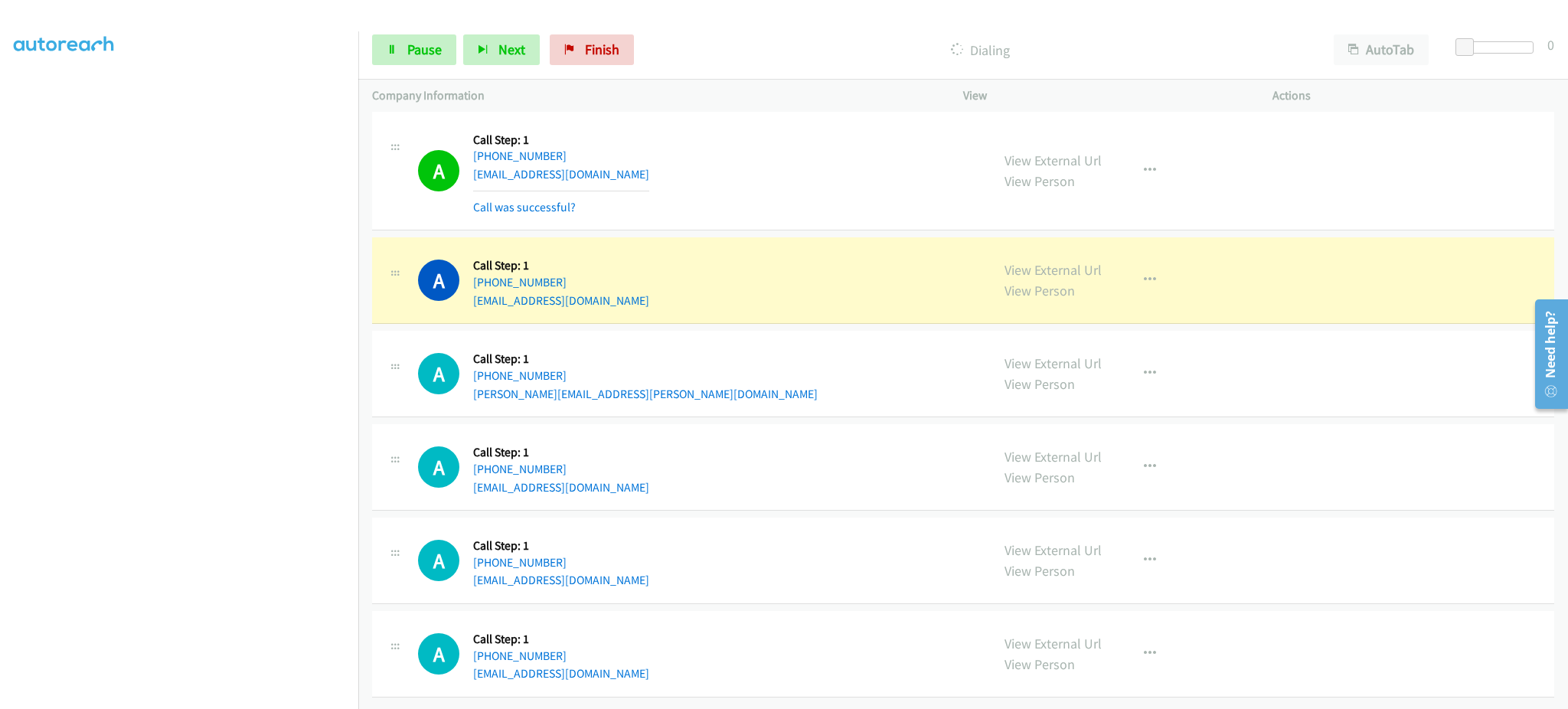
scroll to position [17969, 0]
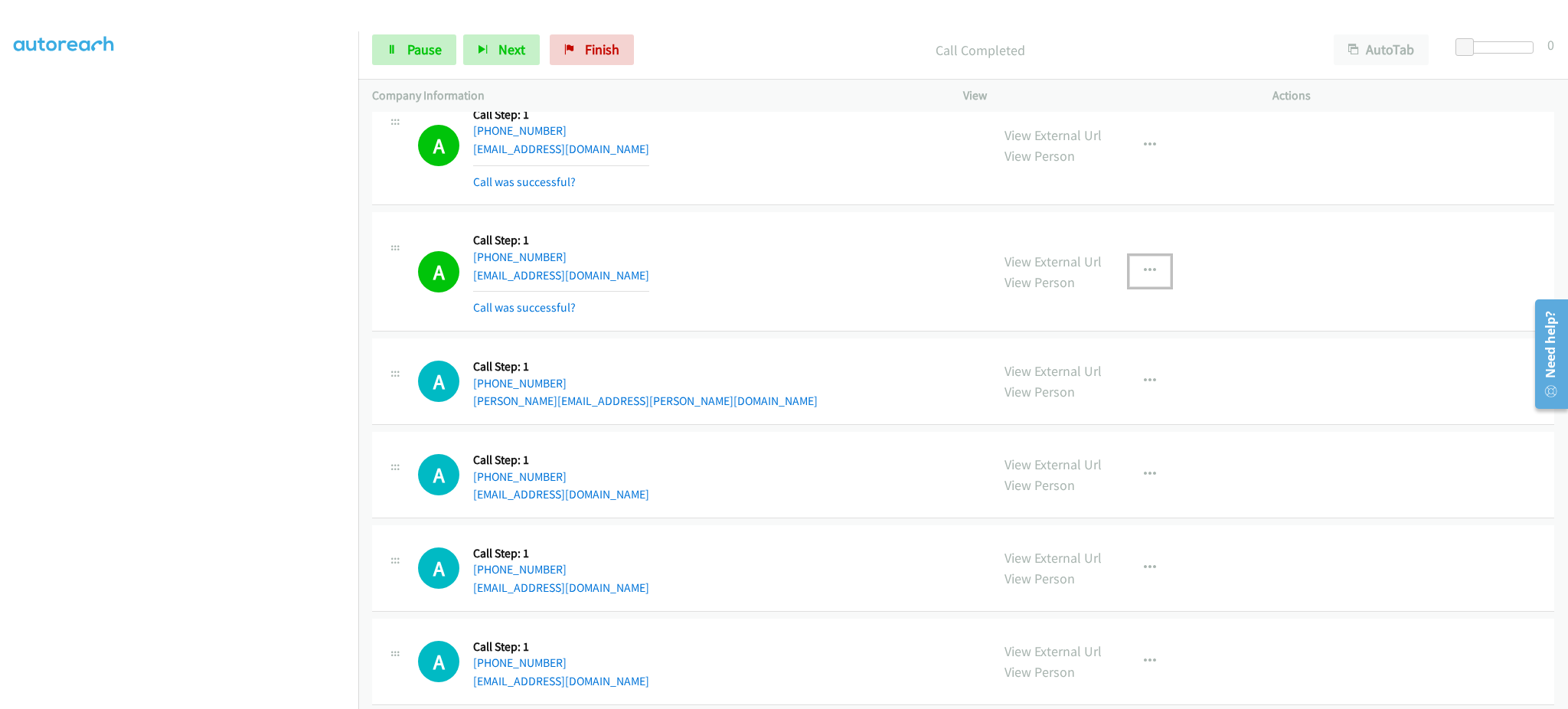
click at [1132, 271] on button "button" at bounding box center [1149, 270] width 41 height 31
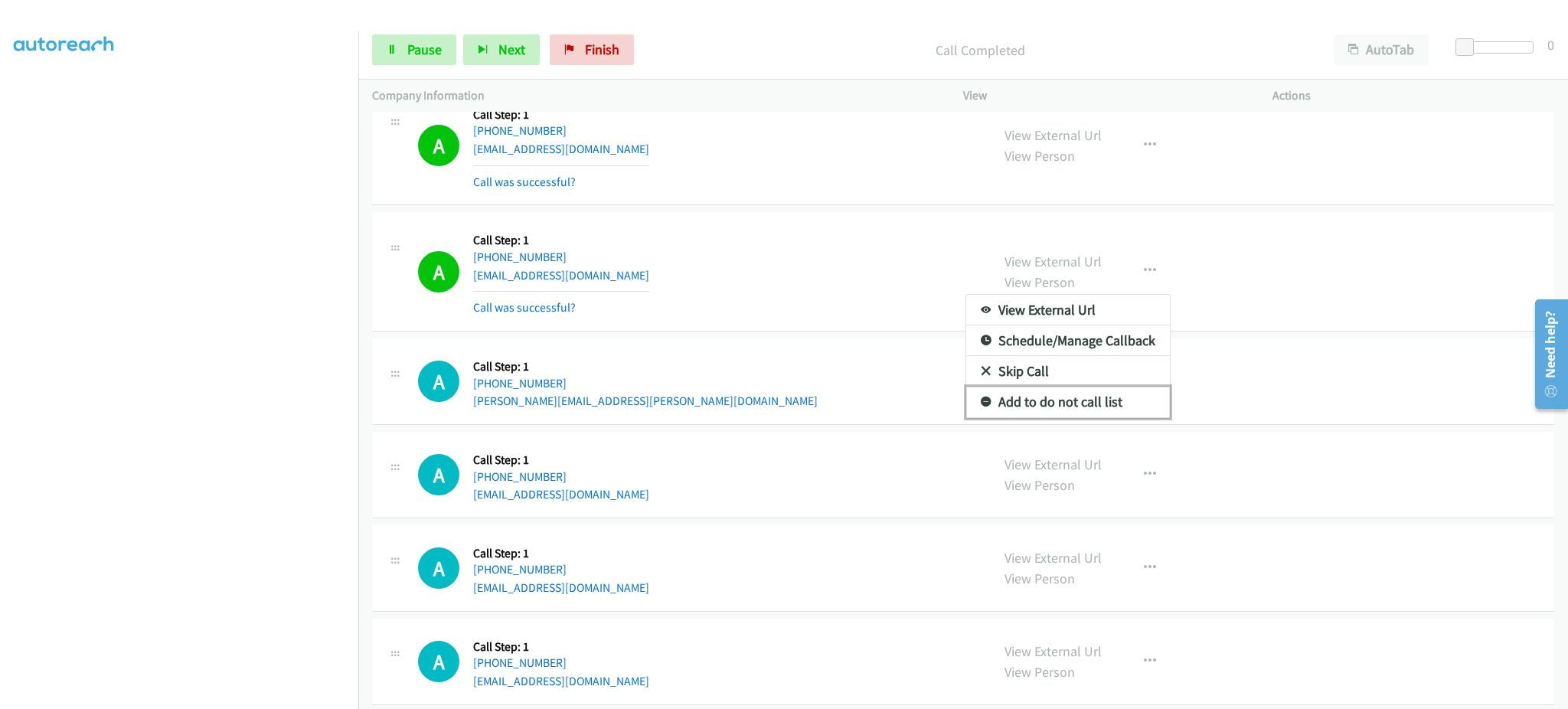
click at [1121, 414] on link "Add to do not call list" at bounding box center [1068, 401] width 204 height 31
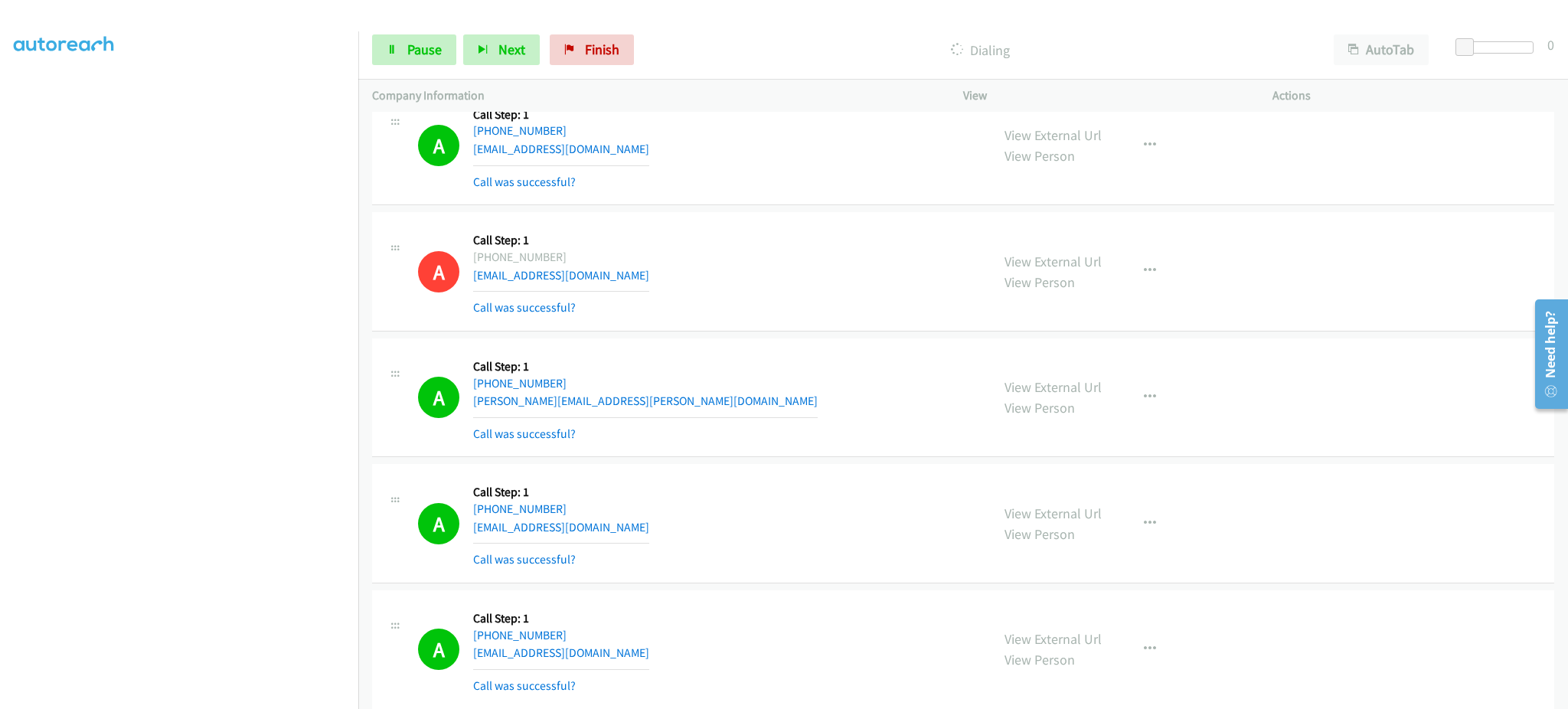
click at [237, 698] on aside "Dialing Mode: Power | Switch to Preview My Lists" at bounding box center [179, 316] width 359 height 847
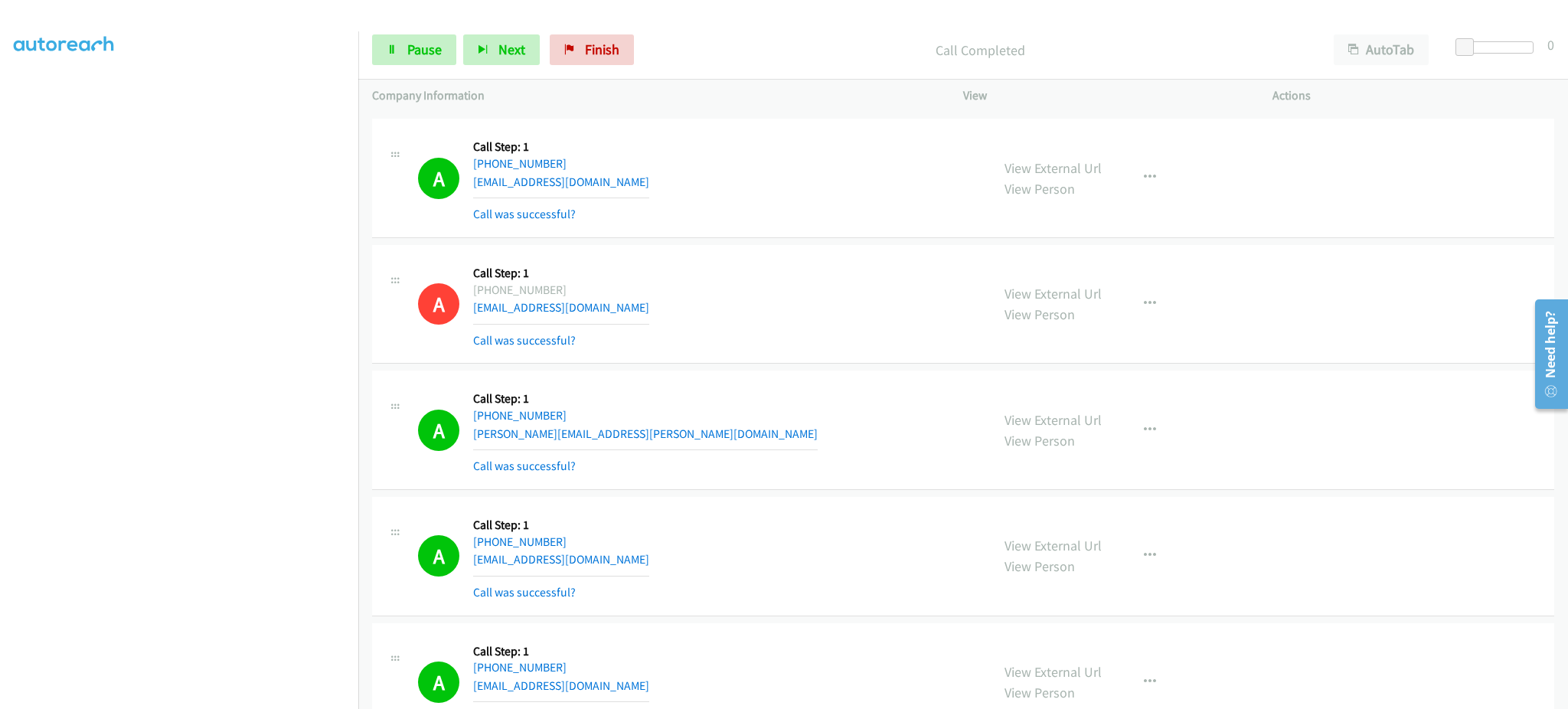
scroll to position [18099, 0]
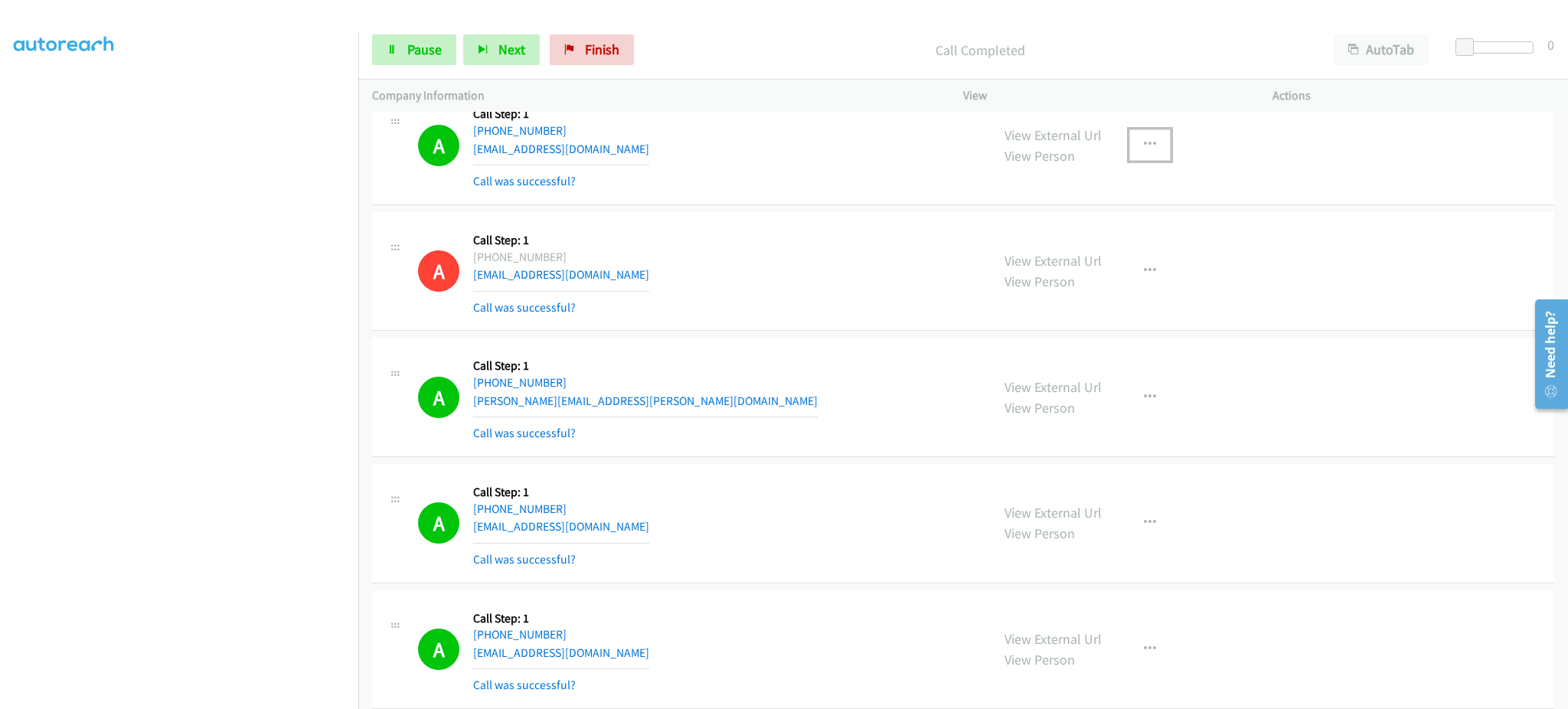
click at [1132, 156] on button "button" at bounding box center [1149, 144] width 41 height 31
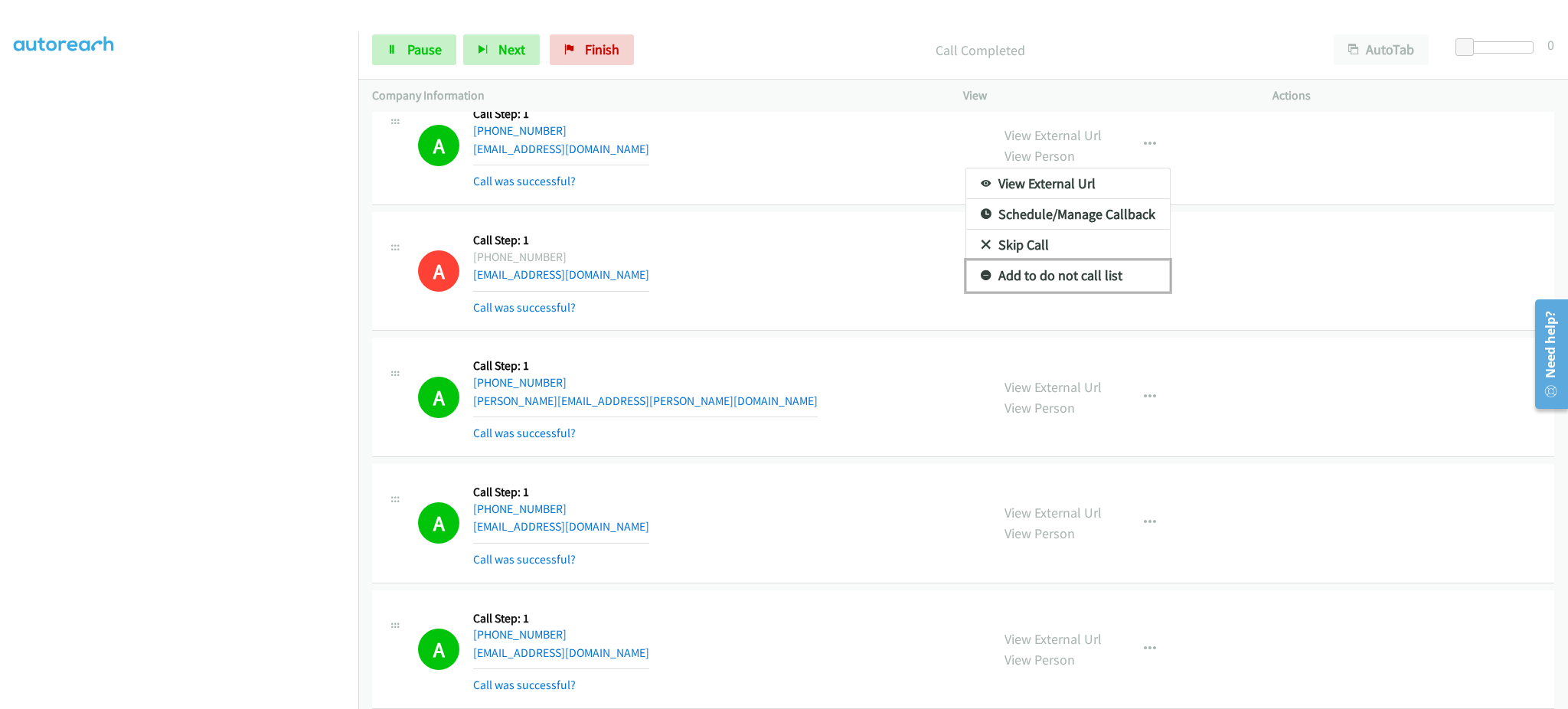
click at [1127, 281] on link "Add to do not call list" at bounding box center [1068, 275] width 204 height 31
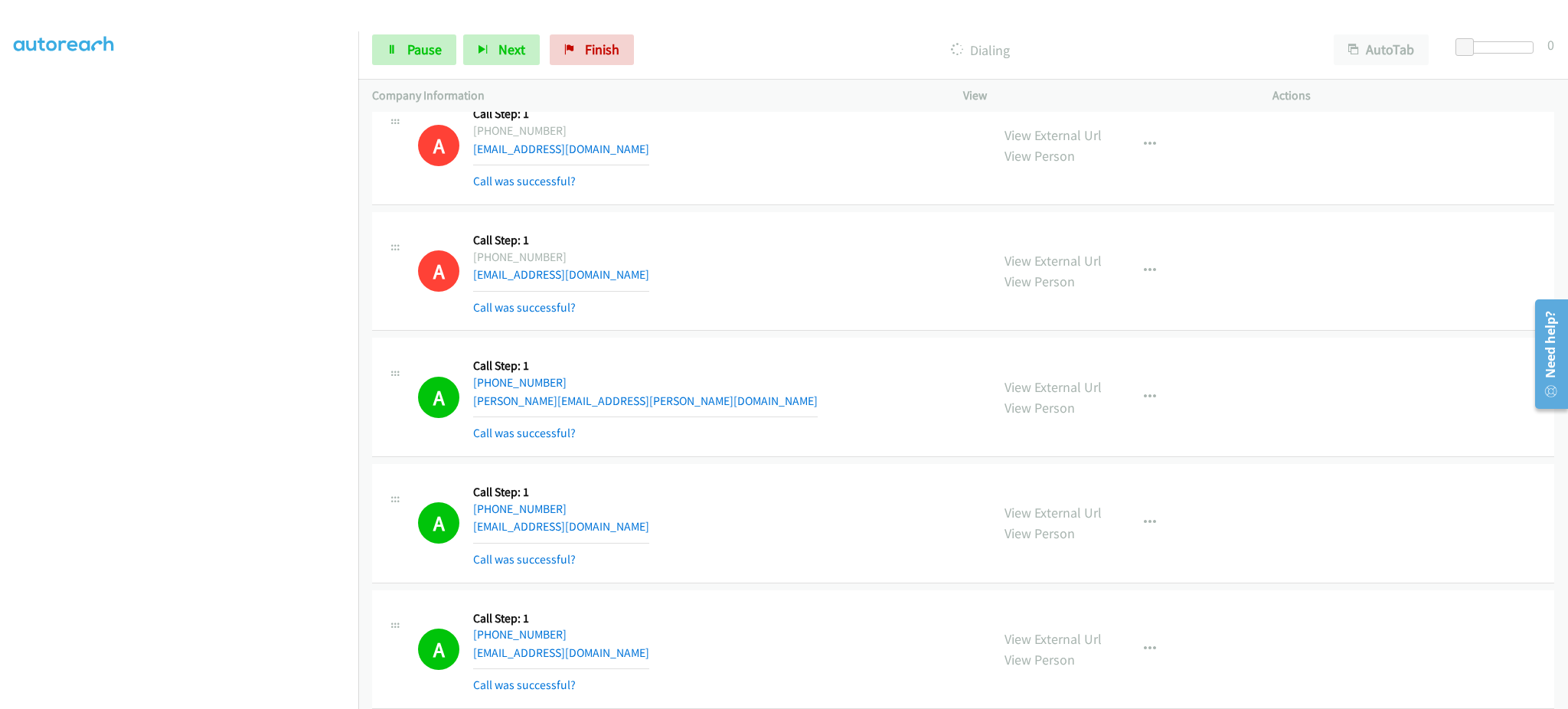
scroll to position [18132, 0]
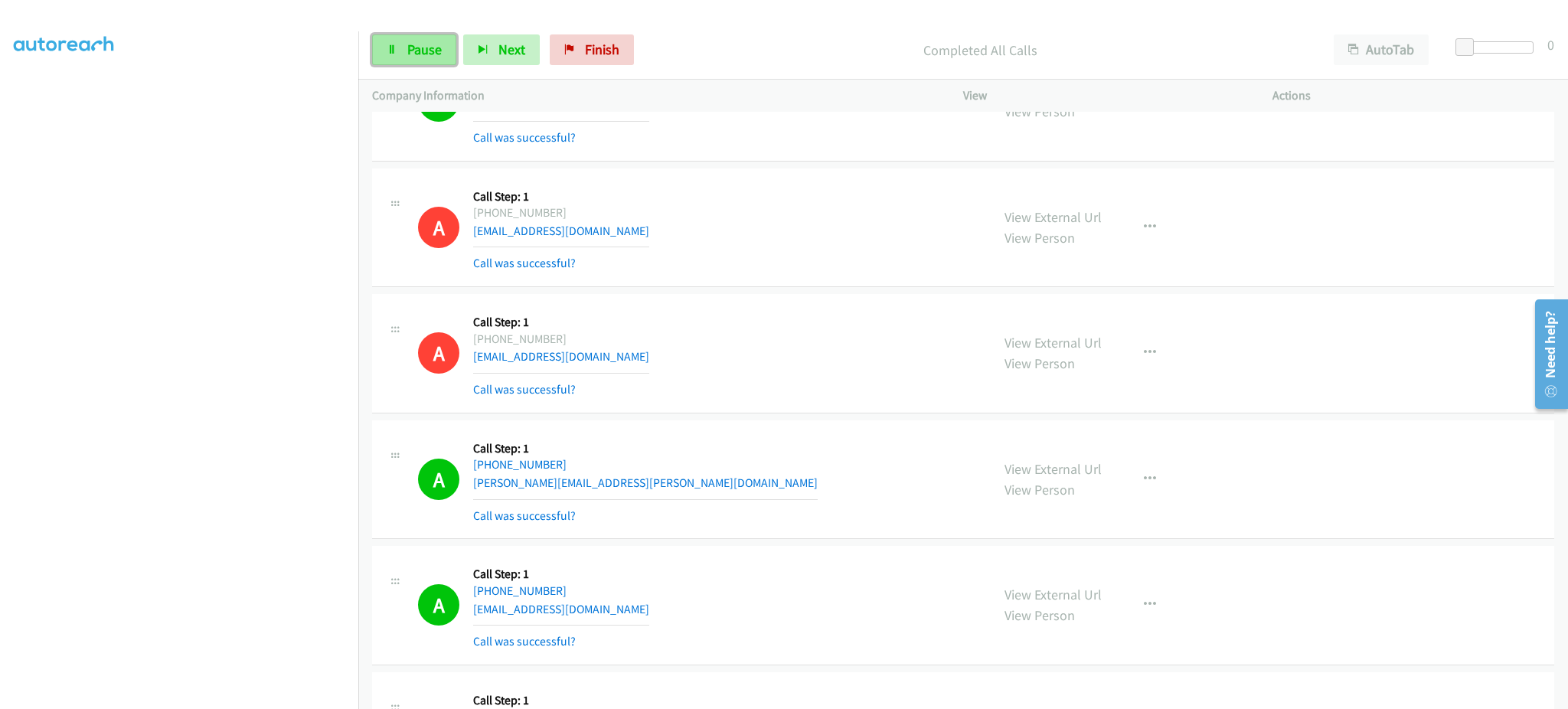
click at [437, 45] on span "Pause" at bounding box center [424, 49] width 34 height 17
click at [439, 59] on link "Start Calls" at bounding box center [426, 49] width 109 height 31
click at [40, 105] on aside "Dialing Mode: Power | Switch to Preview My Lists" at bounding box center [179, 455] width 359 height 847
click at [40, 101] on link "My Lists" at bounding box center [37, 94] width 46 height 17
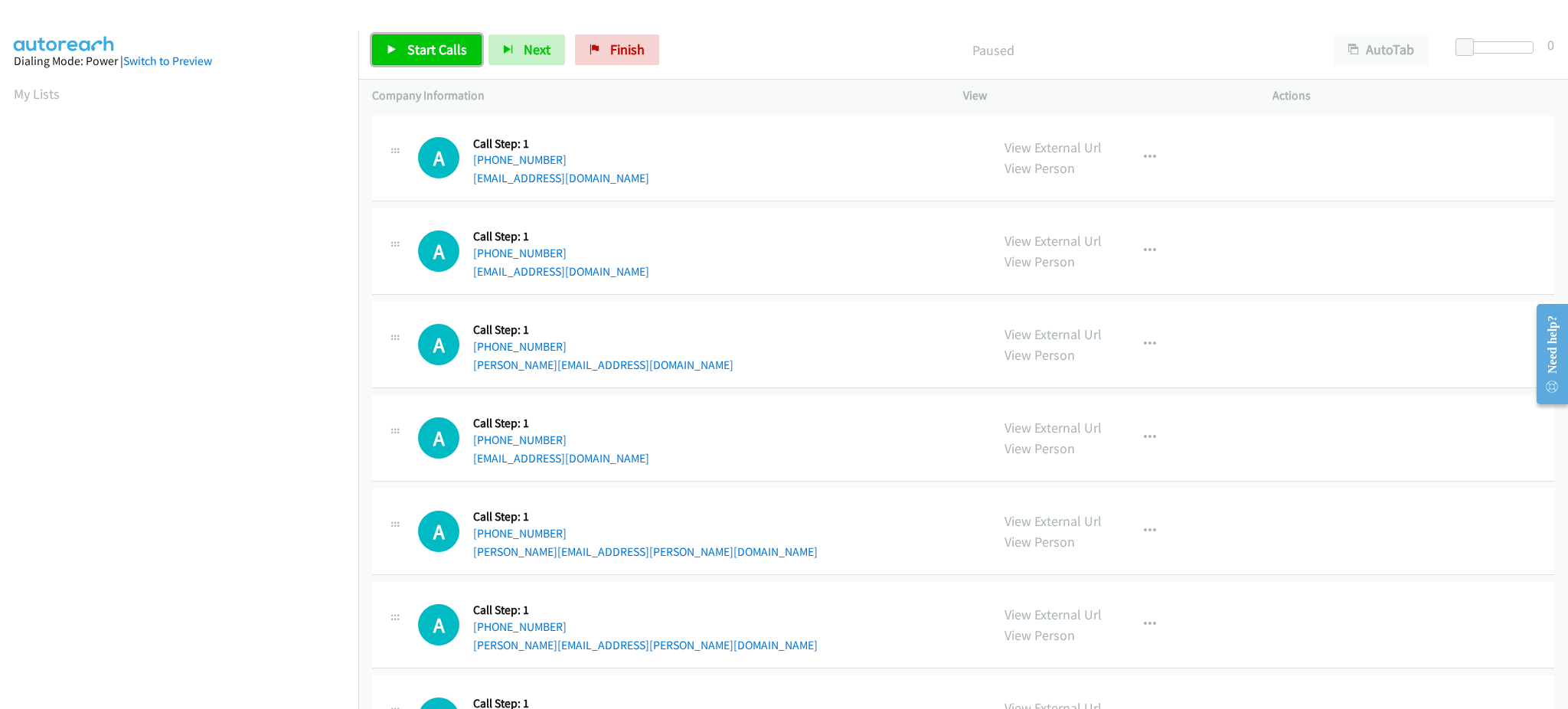
click at [439, 61] on link "Start Calls" at bounding box center [426, 49] width 109 height 31
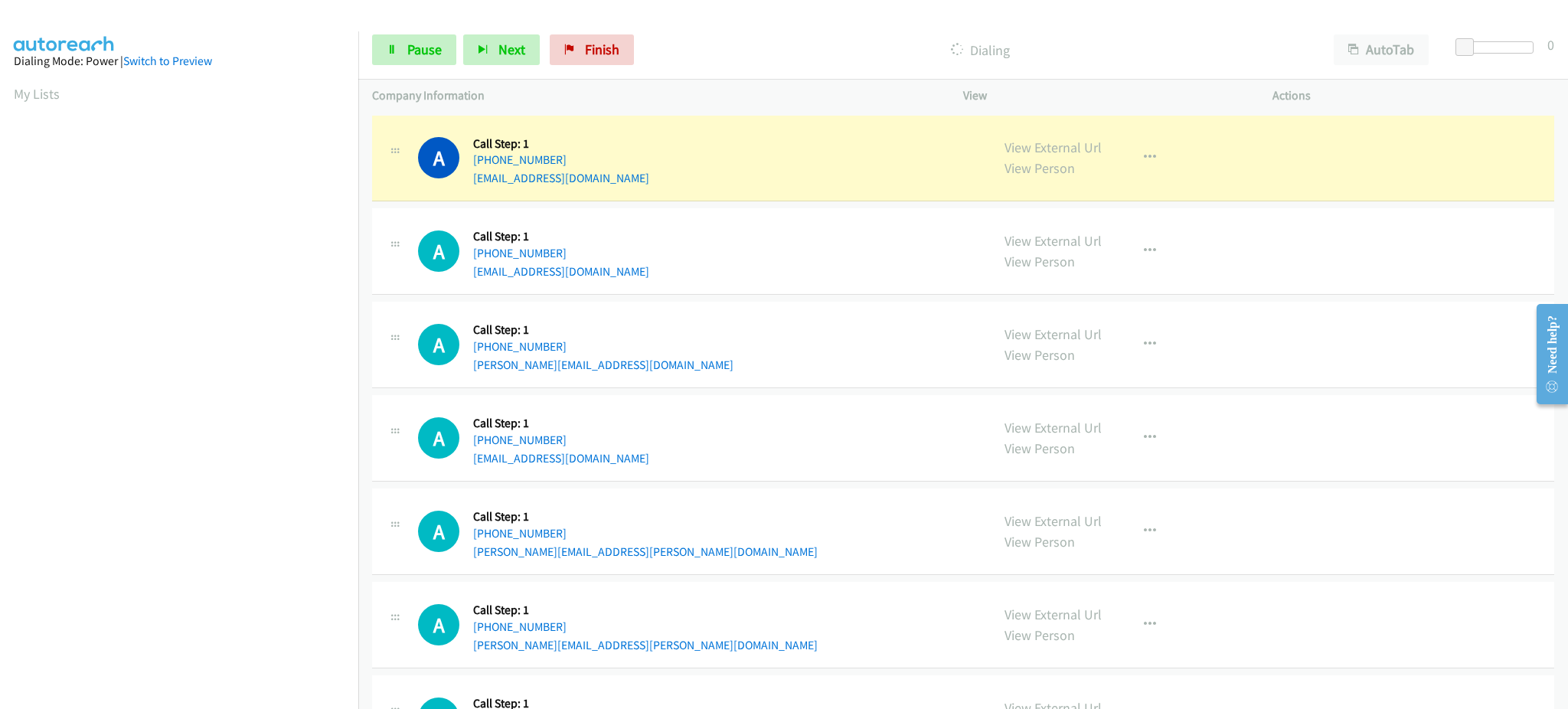
scroll to position [153, 0]
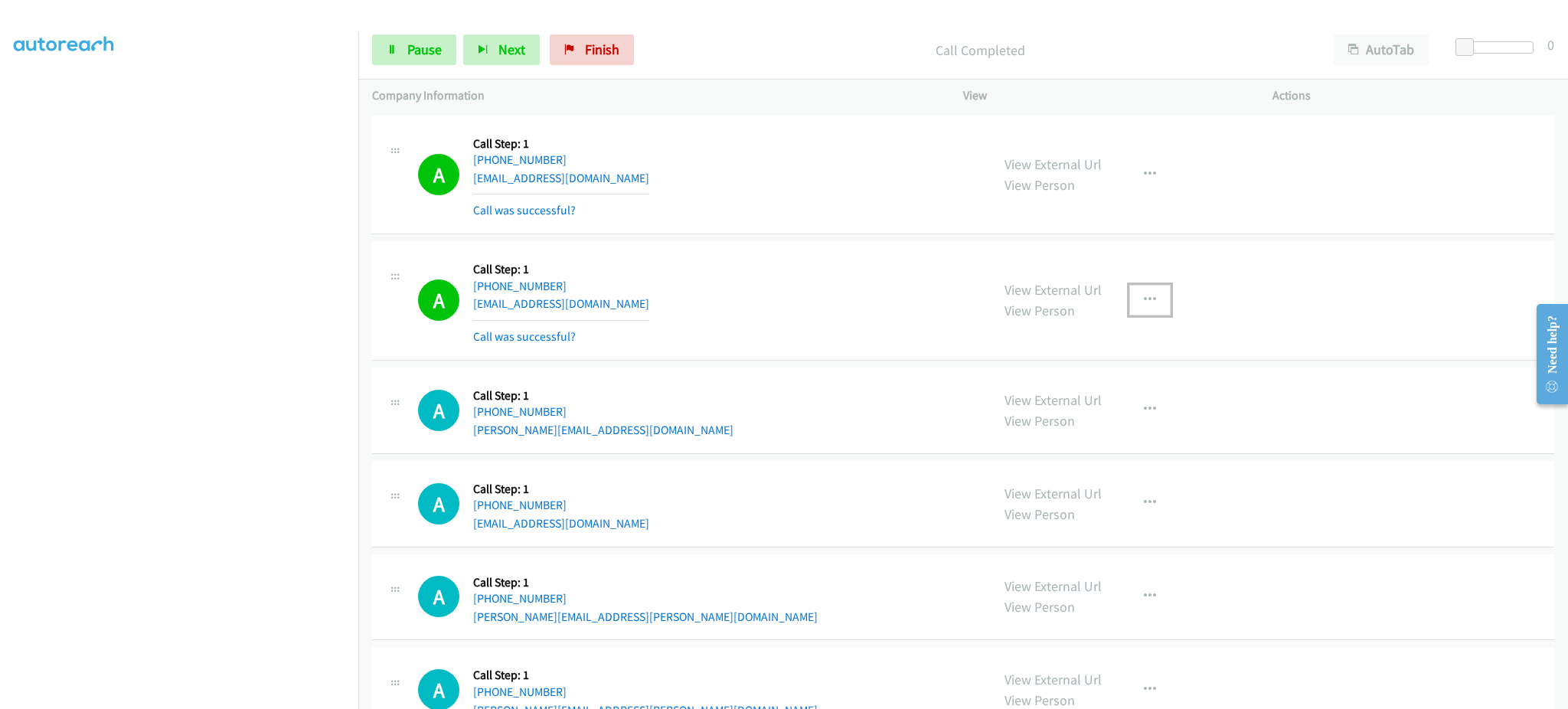
drag, startPoint x: 1146, startPoint y: 302, endPoint x: 1105, endPoint y: 650, distance: 350.4
click at [1146, 302] on icon "button" at bounding box center [1150, 300] width 12 height 12
click at [1075, 439] on link "Add to do not call list" at bounding box center [1068, 430] width 204 height 31
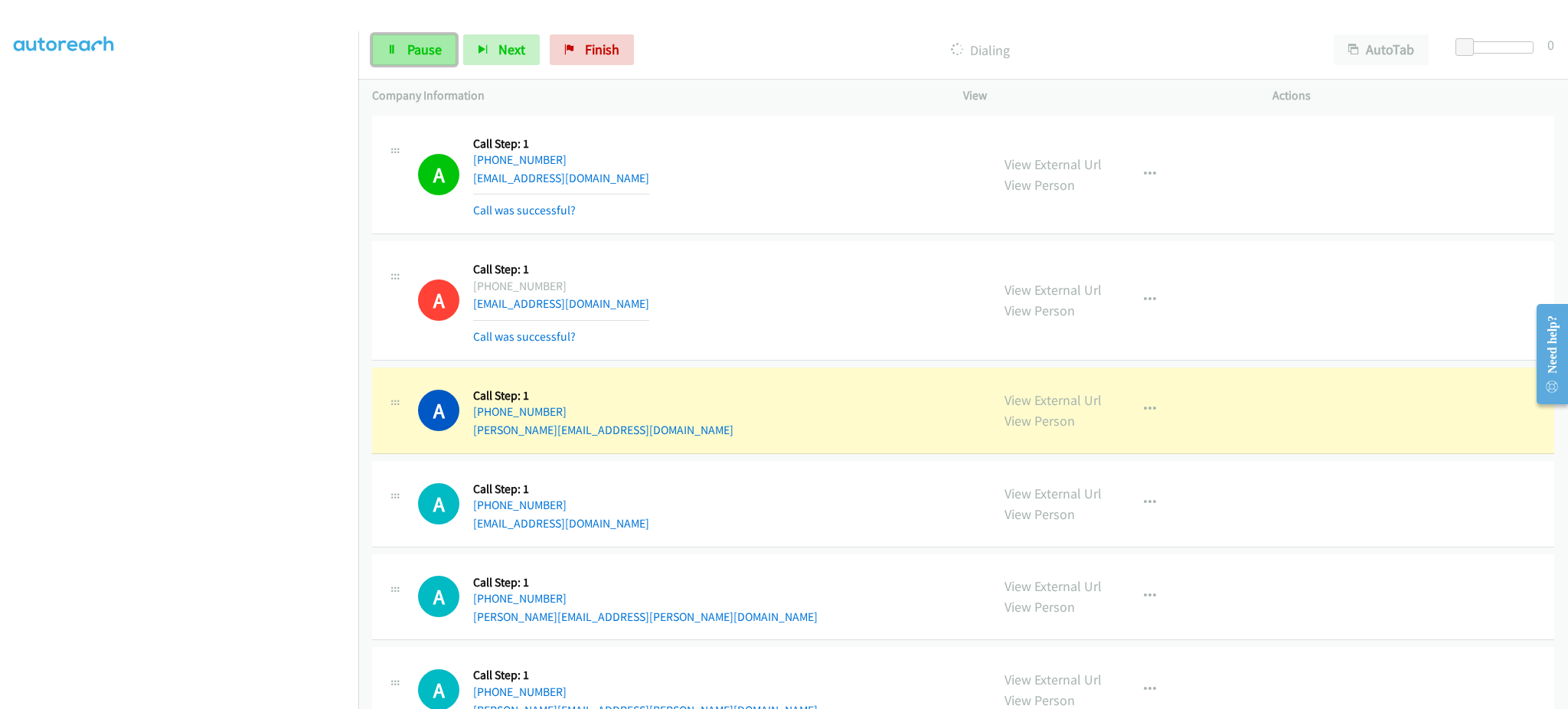
drag, startPoint x: 434, startPoint y: 55, endPoint x: 453, endPoint y: 47, distance: 20.6
click at [434, 55] on span "Pause" at bounding box center [424, 49] width 34 height 17
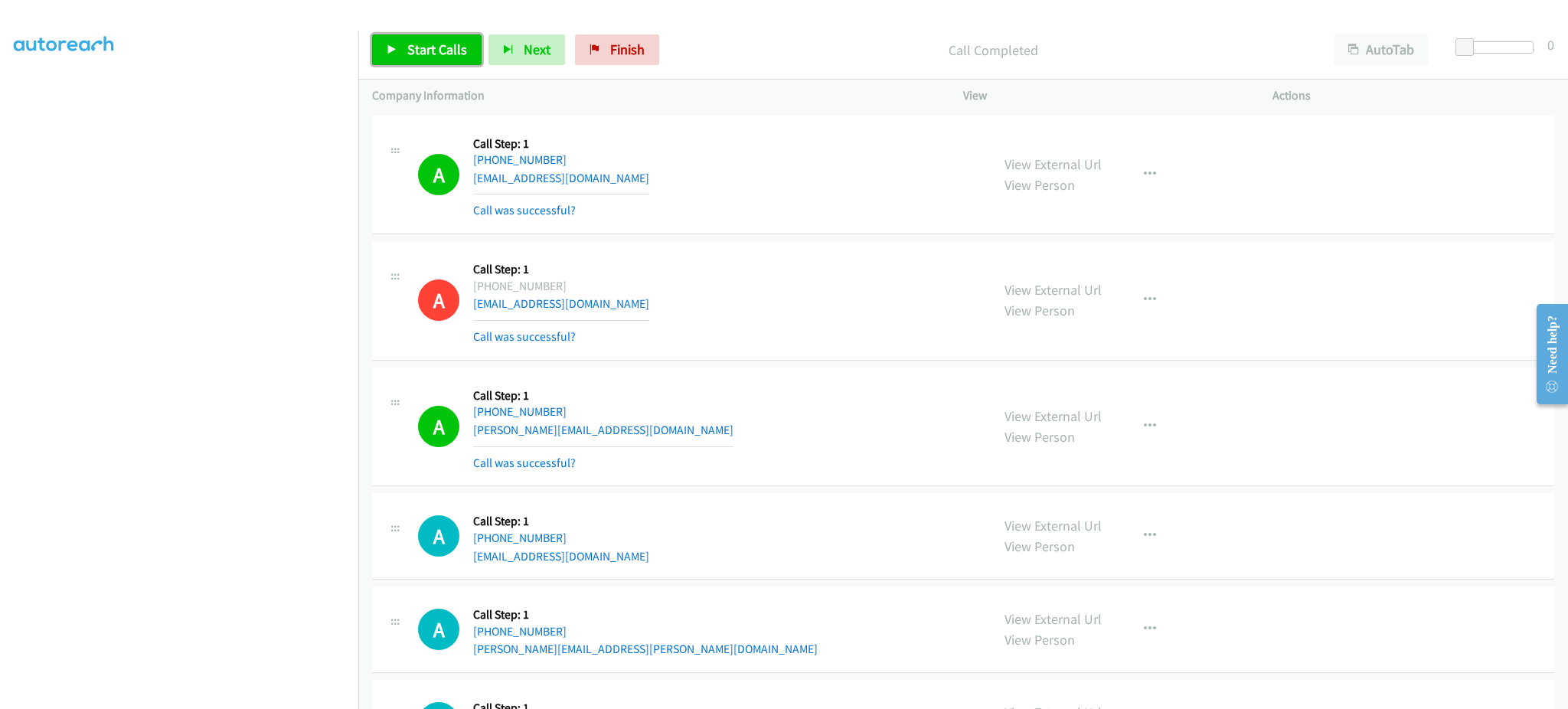
click at [387, 43] on link "Start Calls" at bounding box center [426, 49] width 109 height 31
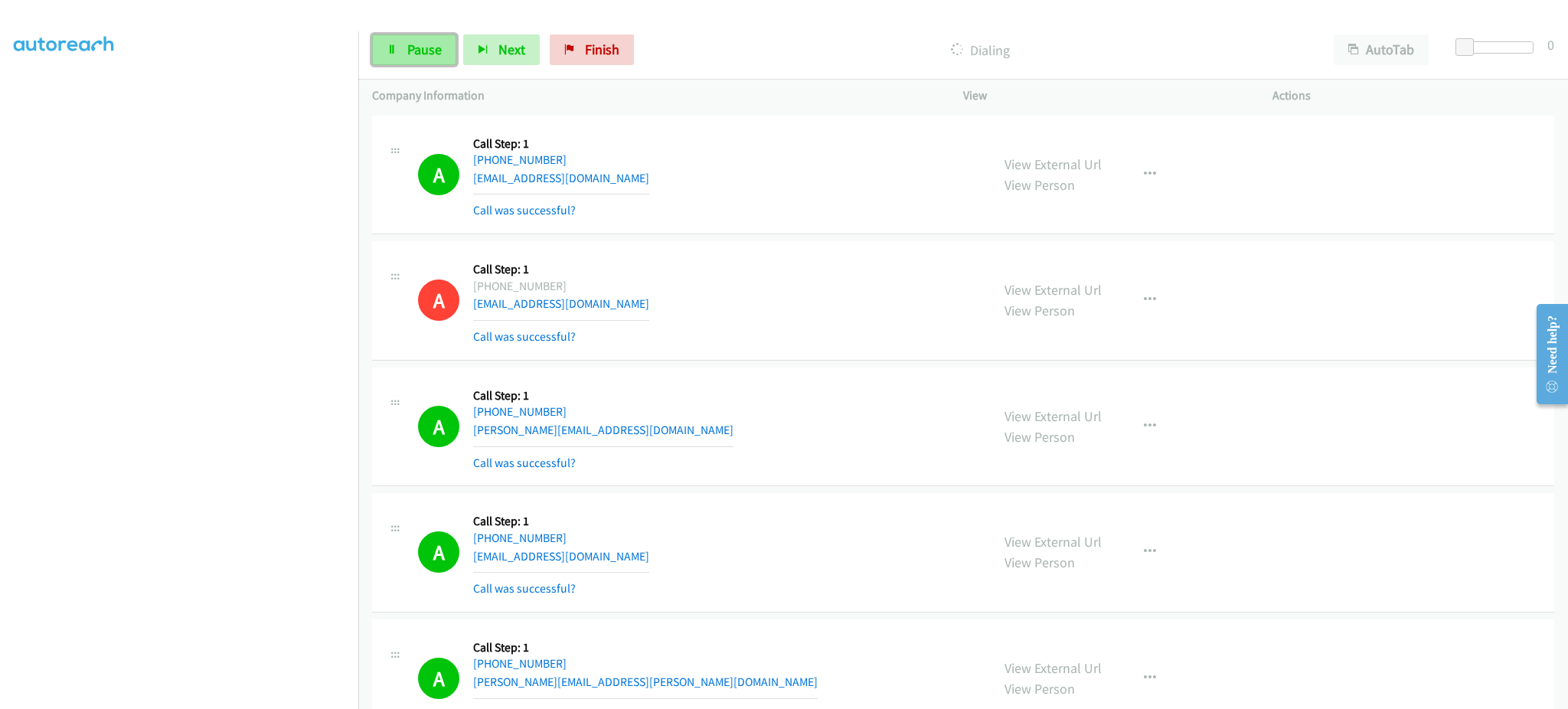
click at [439, 57] on span "Pause" at bounding box center [424, 49] width 34 height 17
click at [421, 52] on span "Start Calls" at bounding box center [437, 49] width 59 height 17
click at [402, 62] on link "Pause" at bounding box center [414, 49] width 84 height 31
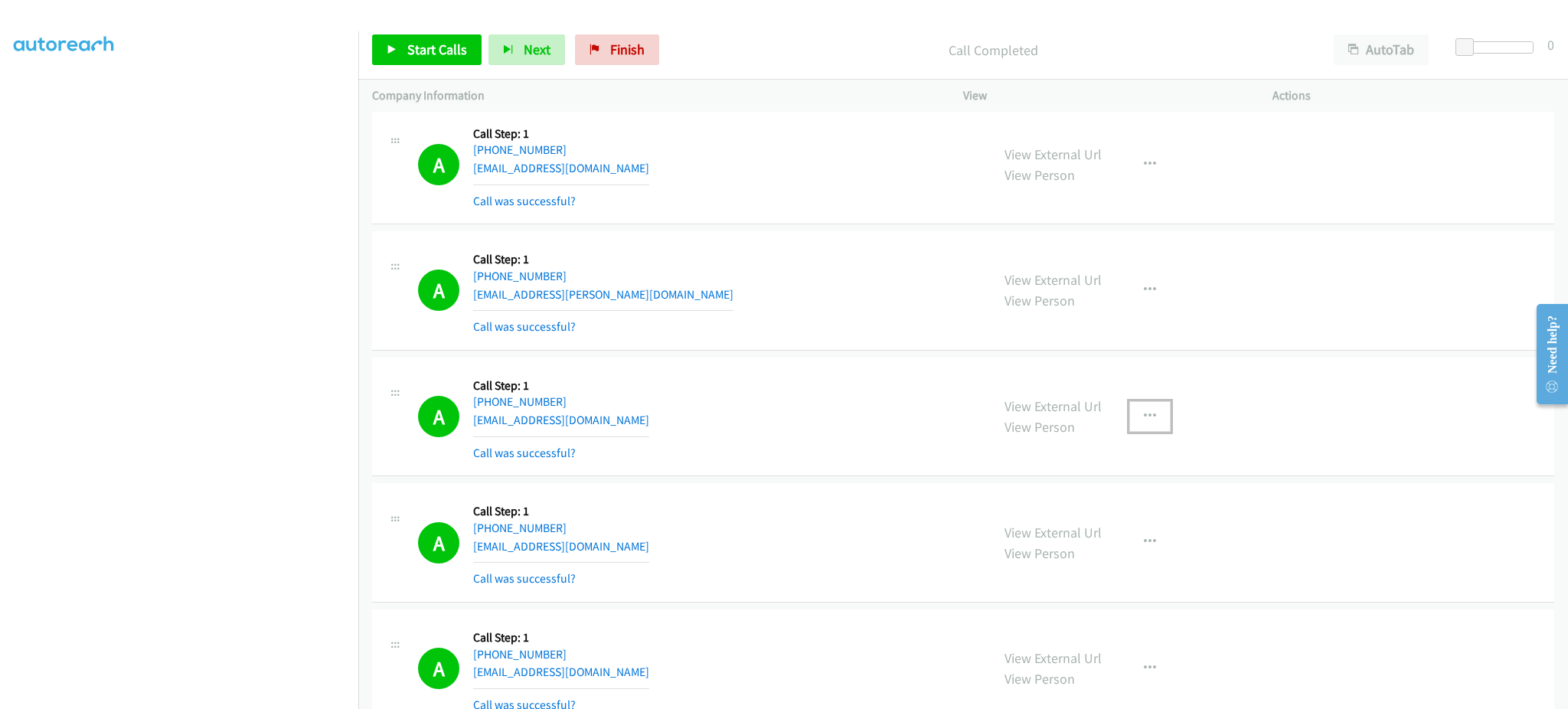
click at [1146, 424] on button "button" at bounding box center [1149, 416] width 41 height 31
click at [1095, 547] on link "Add to do not call list" at bounding box center [1068, 546] width 204 height 31
click at [905, 645] on div "A Callback Scheduled Call Step: 1 [GEOGRAPHIC_DATA]/[GEOGRAPHIC_DATA] [PHONE_NU…" at bounding box center [697, 669] width 559 height 91
